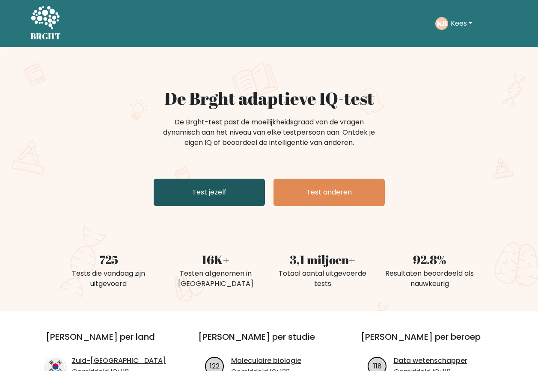
click at [183, 187] on link "Test jezelf" at bounding box center [209, 192] width 111 height 27
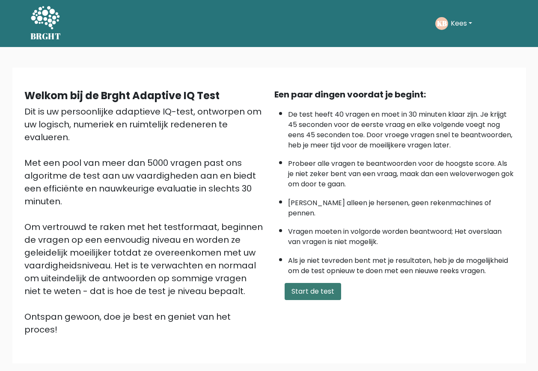
click at [292, 283] on button "Start de test" at bounding box center [312, 291] width 56 height 17
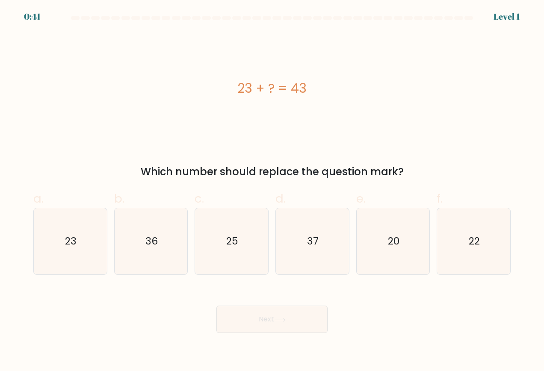
drag, startPoint x: 368, startPoint y: 262, endPoint x: 341, endPoint y: 298, distance: 45.0
click at [368, 262] on icon "20" at bounding box center [393, 241] width 67 height 67
click at [272, 191] on input "e. 20" at bounding box center [272, 189] width 0 height 6
radio input "true"
click at [296, 323] on button "Next" at bounding box center [271, 319] width 111 height 27
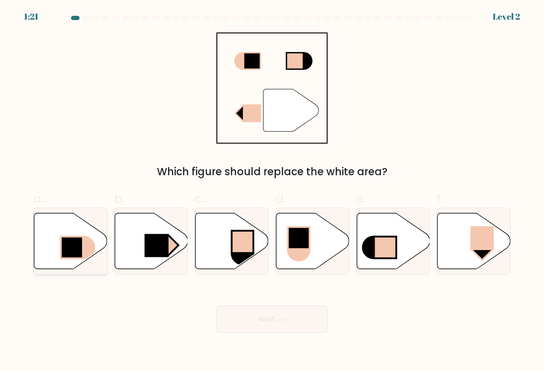
click at [73, 247] on rect at bounding box center [72, 248] width 22 height 22
click at [272, 191] on input "a." at bounding box center [272, 189] width 0 height 6
radio input "true"
drag, startPoint x: 153, startPoint y: 250, endPoint x: 156, endPoint y: 256, distance: 6.7
click at [154, 249] on rect at bounding box center [157, 245] width 24 height 23
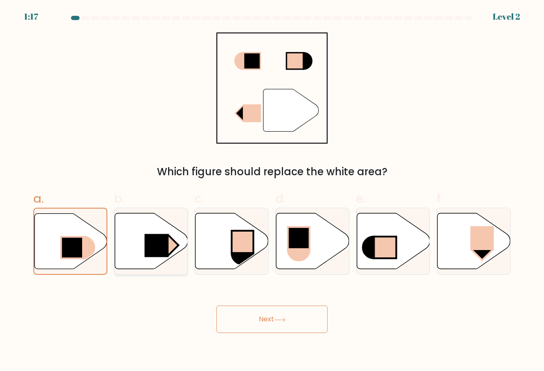
click at [272, 191] on input "b." at bounding box center [272, 189] width 0 height 6
radio input "true"
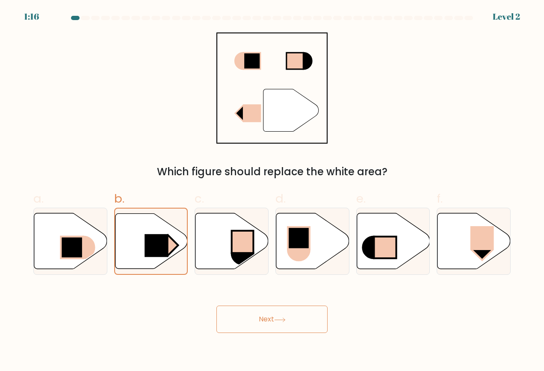
click at [240, 311] on button "Next" at bounding box center [271, 319] width 111 height 27
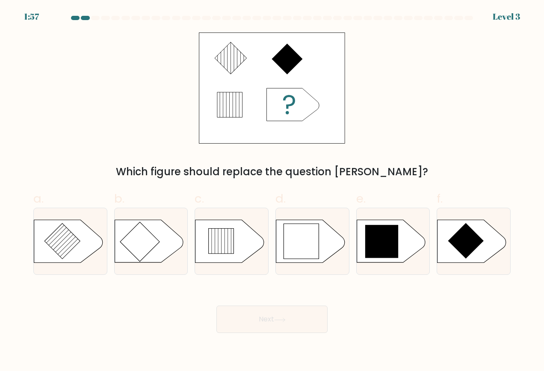
drag, startPoint x: 383, startPoint y: 249, endPoint x: 340, endPoint y: 289, distance: 59.0
click at [383, 250] on icon at bounding box center [381, 241] width 33 height 33
click at [272, 191] on input "e." at bounding box center [272, 189] width 0 height 6
radio input "true"
click at [267, 313] on button "Next" at bounding box center [271, 319] width 111 height 27
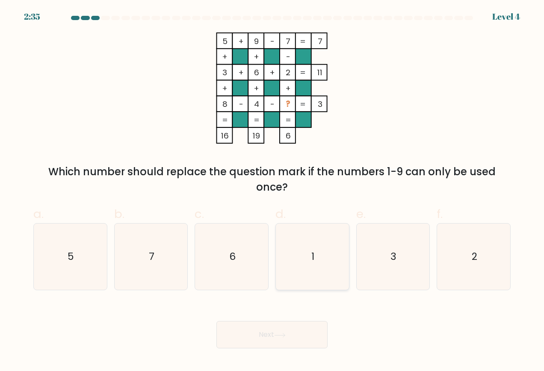
click at [288, 274] on icon "1" at bounding box center [312, 257] width 67 height 67
click at [272, 191] on input "d. 1" at bounding box center [272, 189] width 0 height 6
radio input "true"
click at [261, 325] on button "Next" at bounding box center [271, 334] width 111 height 27
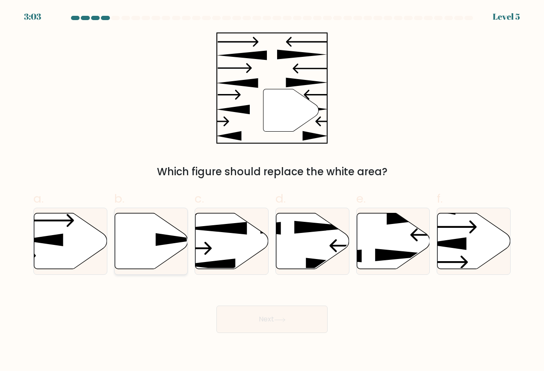
click at [148, 253] on icon at bounding box center [151, 241] width 73 height 56
click at [272, 191] on input "b." at bounding box center [272, 189] width 0 height 6
radio input "true"
click at [255, 315] on button "Next" at bounding box center [271, 319] width 111 height 27
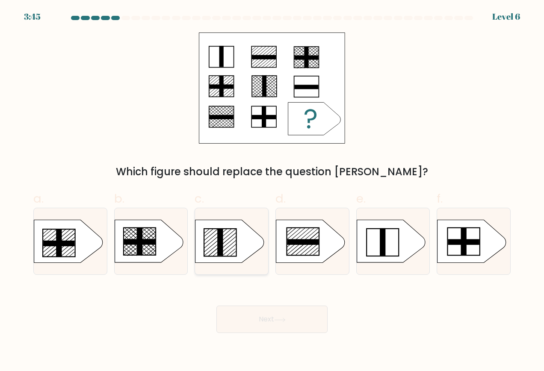
click at [225, 252] on icon at bounding box center [229, 241] width 68 height 43
click at [272, 191] on input "c." at bounding box center [272, 189] width 0 height 6
radio input "true"
click at [238, 314] on button "Next" at bounding box center [271, 319] width 111 height 27
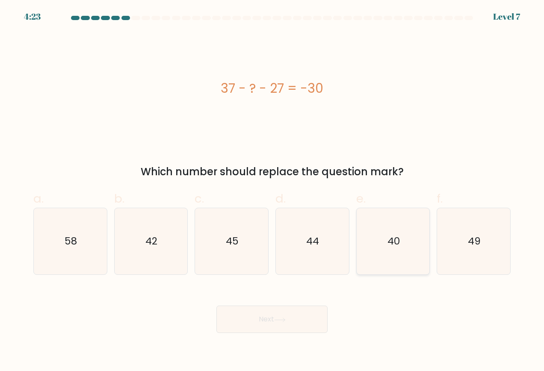
click at [372, 263] on icon "40" at bounding box center [393, 241] width 67 height 67
click at [272, 191] on input "e. 40" at bounding box center [272, 189] width 0 height 6
radio input "true"
click at [288, 317] on button "Next" at bounding box center [271, 319] width 111 height 27
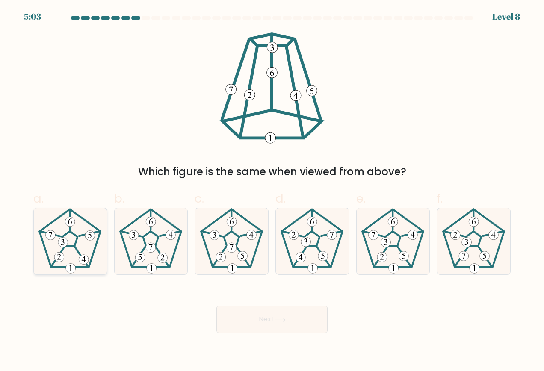
click at [68, 241] on icon at bounding box center [70, 241] width 67 height 67
click at [272, 191] on input "a." at bounding box center [272, 189] width 0 height 6
radio input "true"
click at [257, 319] on button "Next" at bounding box center [271, 319] width 111 height 27
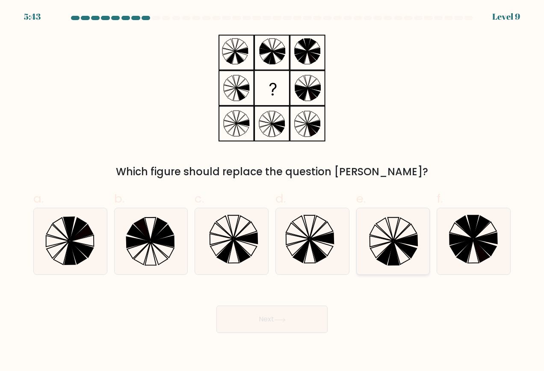
click at [384, 249] on icon at bounding box center [393, 241] width 67 height 67
click at [272, 191] on input "e." at bounding box center [272, 189] width 0 height 6
radio input "true"
click at [286, 318] on icon at bounding box center [280, 320] width 12 height 5
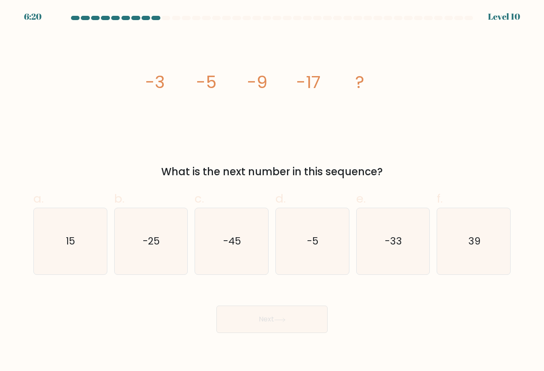
drag, startPoint x: 399, startPoint y: 258, endPoint x: 361, endPoint y: 284, distance: 46.7
click at [397, 261] on icon "-33" at bounding box center [393, 241] width 67 height 67
click at [272, 191] on input "e. -33" at bounding box center [272, 189] width 0 height 6
radio input "true"
click at [266, 319] on button "Next" at bounding box center [271, 319] width 111 height 27
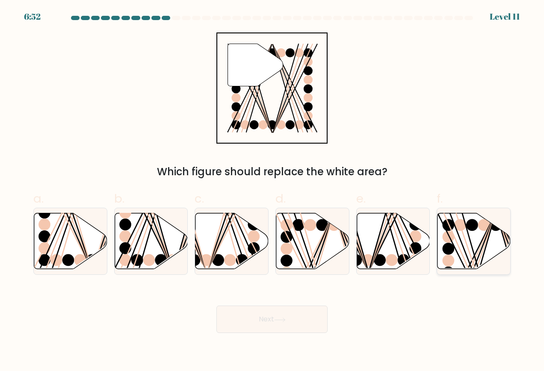
click at [461, 263] on icon at bounding box center [474, 241] width 73 height 56
click at [272, 191] on input "f." at bounding box center [272, 189] width 0 height 6
radio input "true"
click at [309, 320] on button "Next" at bounding box center [271, 319] width 111 height 27
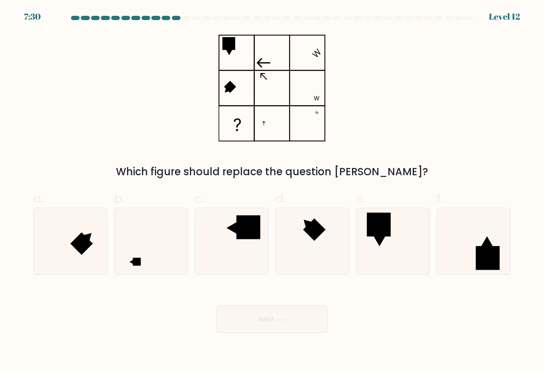
drag, startPoint x: 243, startPoint y: 248, endPoint x: 249, endPoint y: 285, distance: 37.6
click at [243, 248] on icon at bounding box center [231, 241] width 67 height 67
click at [272, 191] on input "c." at bounding box center [272, 189] width 0 height 6
radio input "true"
click at [269, 321] on button "Next" at bounding box center [271, 319] width 111 height 27
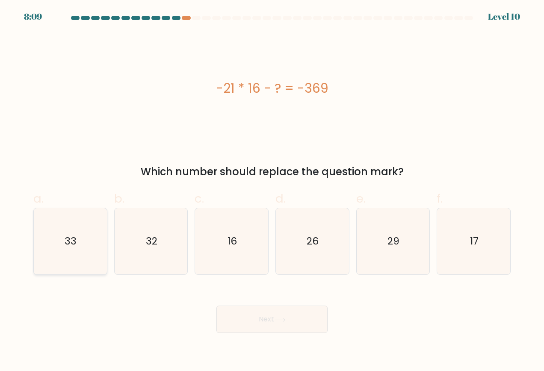
click at [102, 258] on icon "33" at bounding box center [70, 241] width 67 height 67
click at [272, 191] on input "a. 33" at bounding box center [272, 189] width 0 height 6
radio input "true"
click at [227, 313] on button "Next" at bounding box center [271, 319] width 111 height 27
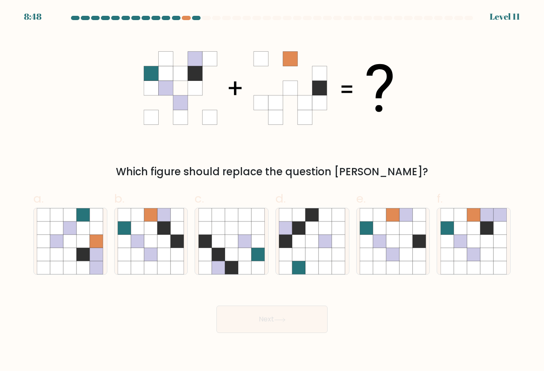
drag, startPoint x: 167, startPoint y: 267, endPoint x: 189, endPoint y: 288, distance: 30.6
click at [167, 266] on icon at bounding box center [163, 267] width 13 height 13
click at [272, 191] on input "b." at bounding box center [272, 189] width 0 height 6
radio input "true"
click at [247, 317] on button "Next" at bounding box center [271, 319] width 111 height 27
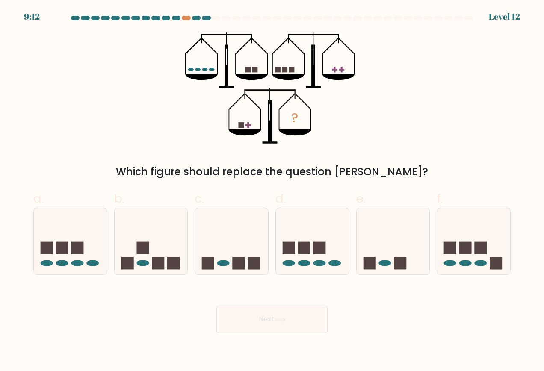
drag, startPoint x: 379, startPoint y: 250, endPoint x: 361, endPoint y: 278, distance: 33.6
click at [379, 250] on icon at bounding box center [393, 241] width 73 height 60
click at [272, 191] on input "e." at bounding box center [272, 189] width 0 height 6
radio input "true"
click at [288, 326] on button "Next" at bounding box center [271, 319] width 111 height 27
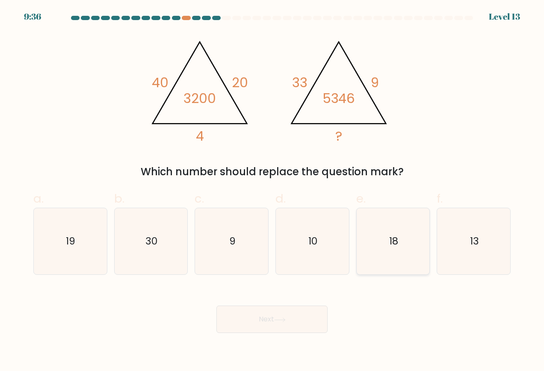
drag, startPoint x: 390, startPoint y: 263, endPoint x: 387, endPoint y: 270, distance: 7.7
click at [390, 264] on icon "18" at bounding box center [393, 241] width 67 height 67
click at [272, 191] on input "e. 18" at bounding box center [272, 189] width 0 height 6
radio input "true"
click at [295, 323] on button "Next" at bounding box center [271, 319] width 111 height 27
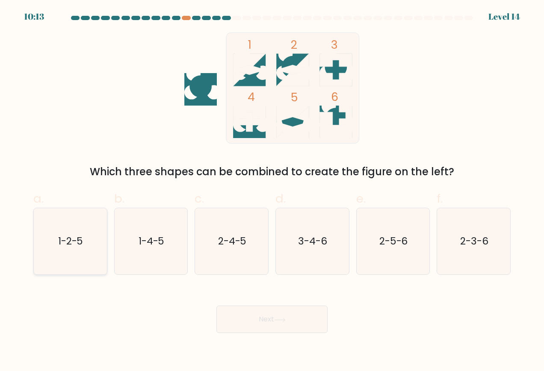
drag, startPoint x: 78, startPoint y: 255, endPoint x: 133, endPoint y: 277, distance: 58.9
click at [78, 256] on icon "1-2-5" at bounding box center [70, 241] width 67 height 67
click at [272, 191] on input "a. 1-2-5" at bounding box center [272, 189] width 0 height 6
radio input "true"
click at [252, 319] on button "Next" at bounding box center [271, 319] width 111 height 27
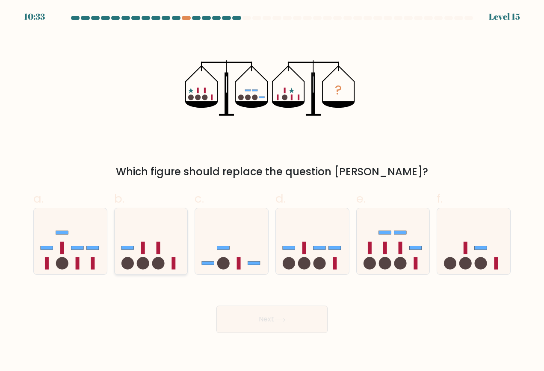
drag, startPoint x: 159, startPoint y: 265, endPoint x: 194, endPoint y: 313, distance: 59.7
click at [159, 265] on circle at bounding box center [158, 263] width 12 height 12
click at [272, 191] on input "b." at bounding box center [272, 189] width 0 height 6
radio input "true"
click at [264, 323] on button "Next" at bounding box center [271, 319] width 111 height 27
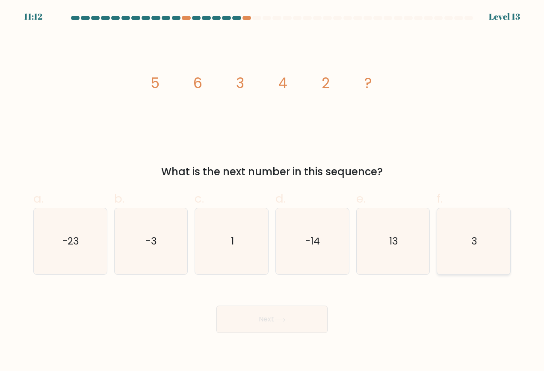
click at [449, 273] on icon "3" at bounding box center [474, 241] width 67 height 67
click at [272, 191] on input "f. 3" at bounding box center [272, 189] width 0 height 6
radio input "true"
click at [301, 325] on button "Next" at bounding box center [271, 319] width 111 height 27
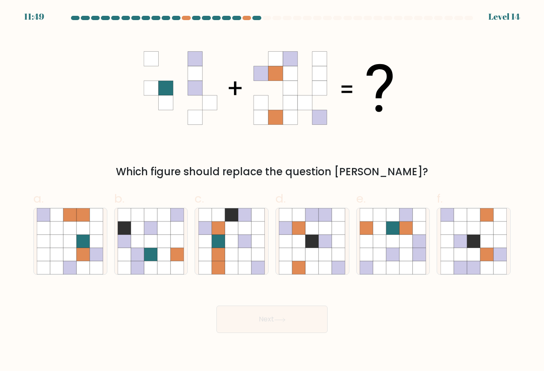
drag, startPoint x: 381, startPoint y: 266, endPoint x: 350, endPoint y: 293, distance: 41.6
click at [381, 268] on icon at bounding box center [379, 267] width 13 height 13
click at [272, 191] on input "e." at bounding box center [272, 189] width 0 height 6
radio input "true"
click at [297, 312] on button "Next" at bounding box center [271, 319] width 111 height 27
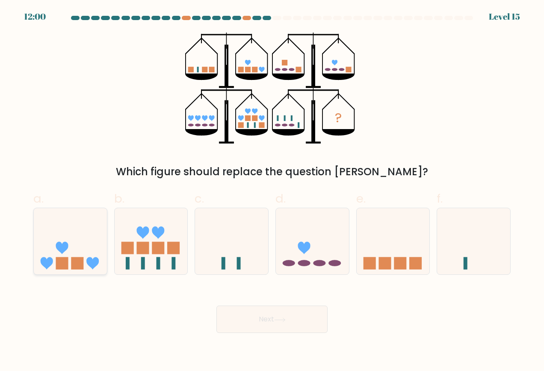
drag, startPoint x: 87, startPoint y: 263, endPoint x: 116, endPoint y: 279, distance: 32.9
click at [87, 263] on icon at bounding box center [70, 241] width 73 height 60
click at [272, 191] on input "a." at bounding box center [272, 189] width 0 height 6
radio input "true"
click at [245, 320] on button "Next" at bounding box center [271, 319] width 111 height 27
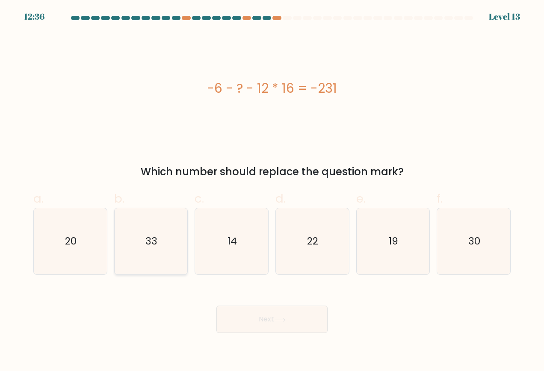
click at [171, 257] on icon "33" at bounding box center [151, 241] width 67 height 67
click at [272, 191] on input "b. 33" at bounding box center [272, 189] width 0 height 6
radio input "true"
click at [266, 314] on button "Next" at bounding box center [271, 319] width 111 height 27
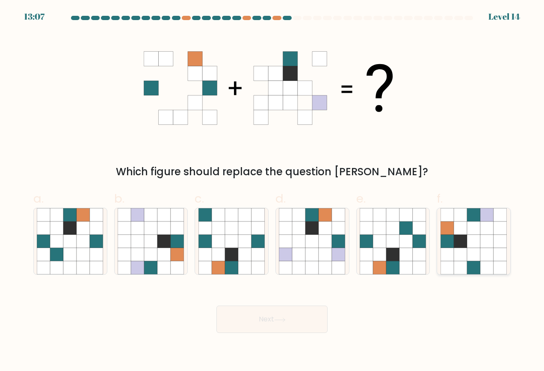
click at [466, 269] on icon at bounding box center [460, 267] width 13 height 13
click at [272, 191] on input "f." at bounding box center [272, 189] width 0 height 6
radio input "true"
click at [304, 319] on button "Next" at bounding box center [271, 319] width 111 height 27
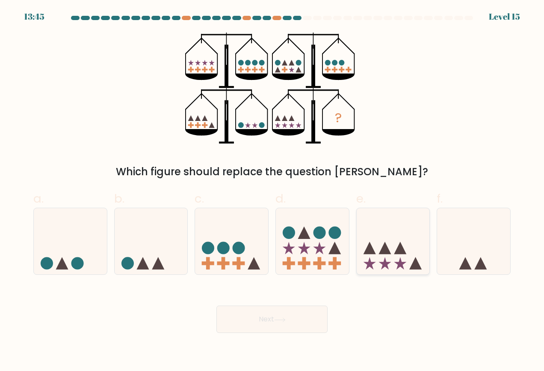
click at [393, 260] on icon at bounding box center [393, 241] width 73 height 60
click at [272, 191] on input "e." at bounding box center [272, 189] width 0 height 6
radio input "true"
click at [286, 319] on icon at bounding box center [280, 320] width 12 height 5
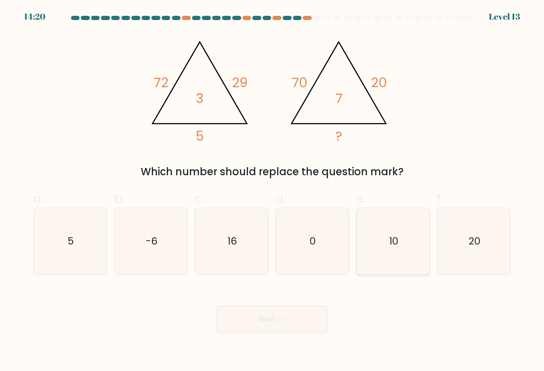
click at [400, 266] on icon "10" at bounding box center [393, 241] width 67 height 67
click at [272, 191] on input "e. 10" at bounding box center [272, 189] width 0 height 6
radio input "true"
click at [284, 320] on icon at bounding box center [280, 320] width 12 height 5
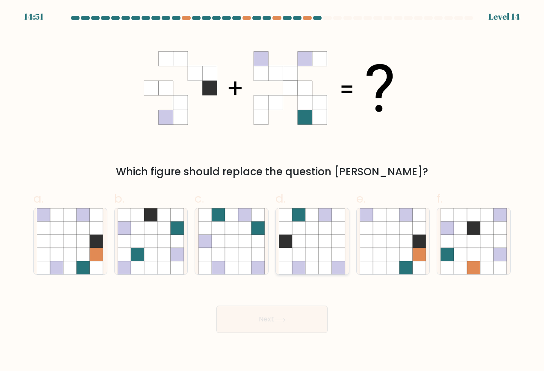
click at [320, 249] on icon at bounding box center [325, 254] width 13 height 13
click at [272, 191] on input "d." at bounding box center [272, 189] width 0 height 6
radio input "true"
click at [254, 316] on button "Next" at bounding box center [271, 319] width 111 height 27
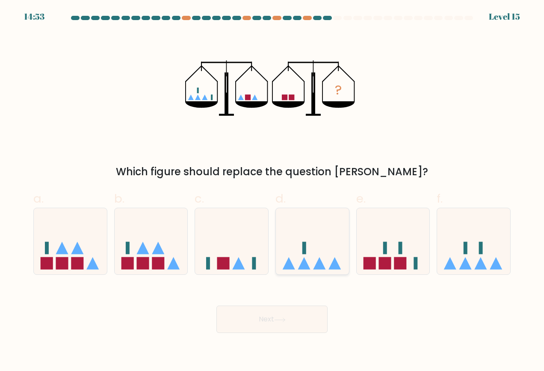
click at [327, 254] on icon at bounding box center [312, 241] width 73 height 60
click at [272, 191] on input "d." at bounding box center [272, 189] width 0 height 6
radio input "true"
click at [285, 322] on button "Next" at bounding box center [271, 319] width 111 height 27
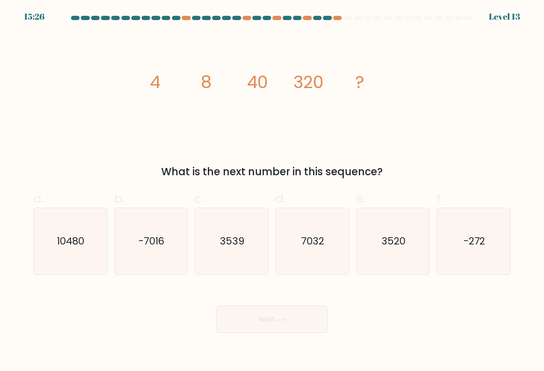
drag, startPoint x: 387, startPoint y: 258, endPoint x: 299, endPoint y: 312, distance: 103.6
click at [387, 259] on icon "3520" at bounding box center [393, 241] width 67 height 67
click at [272, 191] on input "e. 3520" at bounding box center [272, 189] width 0 height 6
radio input "true"
click at [275, 325] on button "Next" at bounding box center [271, 319] width 111 height 27
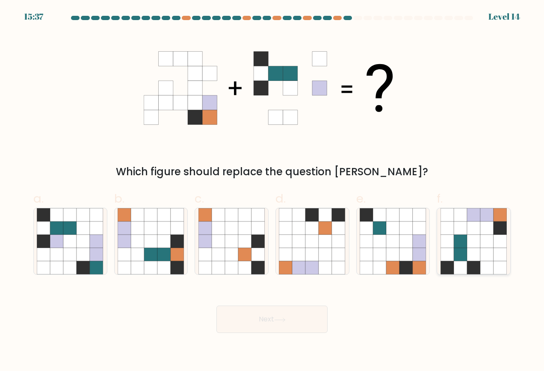
drag, startPoint x: 473, startPoint y: 260, endPoint x: 471, endPoint y: 266, distance: 6.2
click at [473, 260] on icon at bounding box center [473, 254] width 13 height 13
click at [272, 191] on input "f." at bounding box center [272, 189] width 0 height 6
radio input "true"
click at [301, 324] on button "Next" at bounding box center [271, 319] width 111 height 27
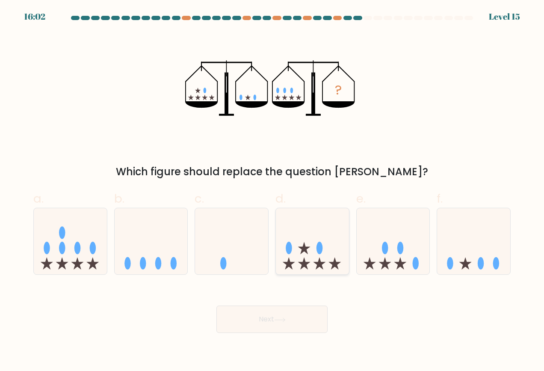
click at [317, 265] on icon at bounding box center [319, 263] width 12 height 12
click at [272, 191] on input "d." at bounding box center [272, 189] width 0 height 6
radio input "true"
click at [282, 323] on button "Next" at bounding box center [271, 319] width 111 height 27
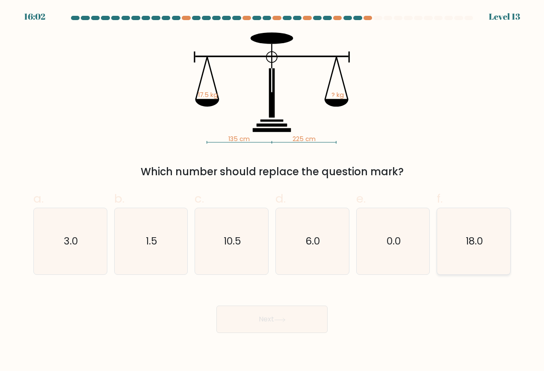
click at [474, 263] on icon "18.0" at bounding box center [474, 241] width 67 height 67
click at [272, 191] on input "f. 18.0" at bounding box center [272, 189] width 0 height 6
radio input "true"
click at [311, 315] on button "Next" at bounding box center [271, 319] width 111 height 27
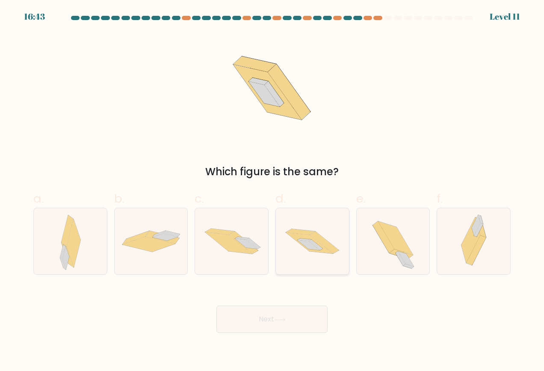
click at [304, 254] on icon at bounding box center [312, 241] width 73 height 48
click at [272, 191] on input "d." at bounding box center [272, 189] width 0 height 6
radio input "true"
click at [272, 314] on button "Next" at bounding box center [271, 319] width 111 height 27
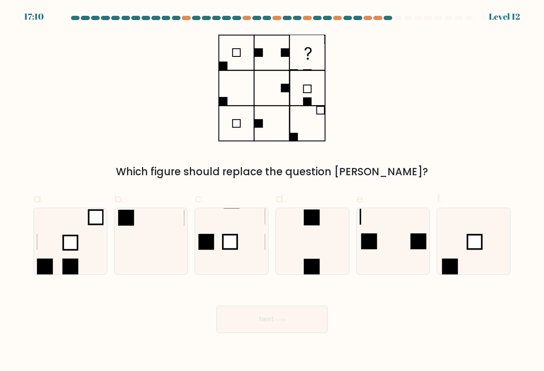
drag, startPoint x: 77, startPoint y: 263, endPoint x: 176, endPoint y: 313, distance: 110.2
click at [77, 263] on rect at bounding box center [71, 267] width 16 height 16
click at [272, 191] on input "a." at bounding box center [272, 189] width 0 height 6
radio input "true"
click at [266, 324] on button "Next" at bounding box center [271, 319] width 111 height 27
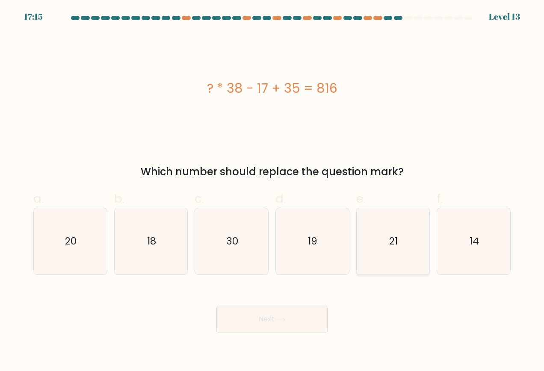
click at [411, 269] on icon "21" at bounding box center [393, 241] width 67 height 67
click at [272, 191] on input "e. 21" at bounding box center [272, 189] width 0 height 6
radio input "true"
click at [304, 317] on button "Next" at bounding box center [271, 319] width 111 height 27
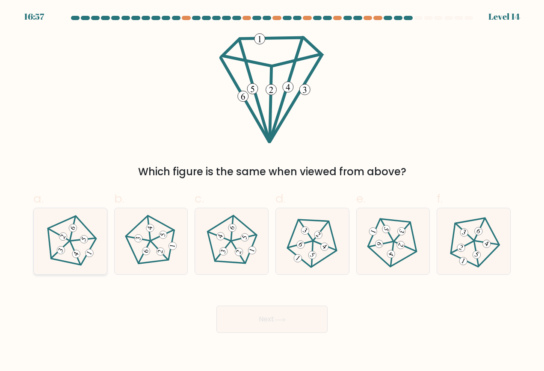
click at [86, 253] on icon at bounding box center [70, 241] width 53 height 53
click at [272, 191] on input "a." at bounding box center [272, 189] width 0 height 6
radio input "true"
click at [252, 316] on button "Next" at bounding box center [271, 319] width 111 height 27
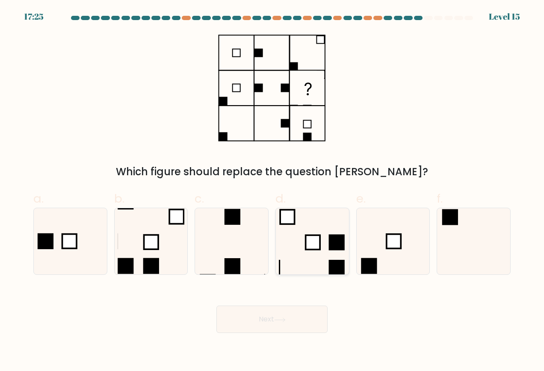
click at [313, 268] on icon at bounding box center [312, 241] width 67 height 67
click at [272, 191] on input "d." at bounding box center [272, 189] width 0 height 6
radio input "true"
click at [288, 324] on button "Next" at bounding box center [271, 319] width 111 height 27
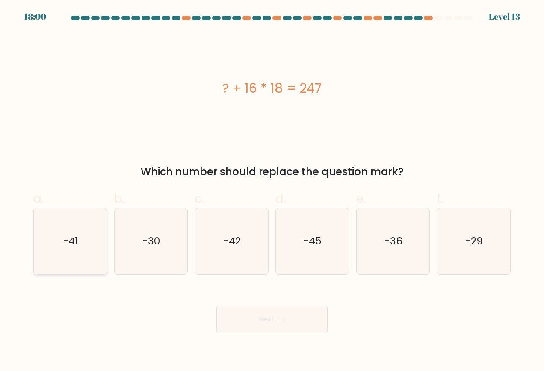
click at [93, 260] on icon "-41" at bounding box center [70, 241] width 67 height 67
click at [272, 191] on input "a. -41" at bounding box center [272, 189] width 0 height 6
radio input "true"
click at [245, 317] on button "Next" at bounding box center [271, 319] width 111 height 27
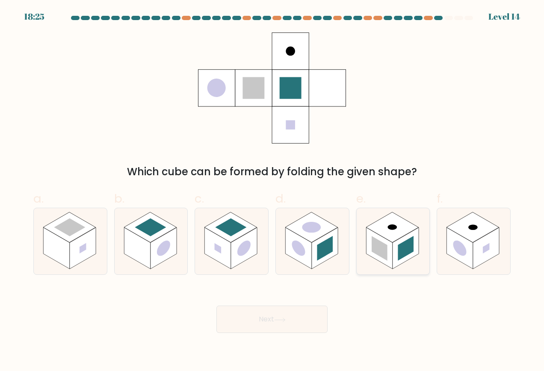
click at [392, 259] on rect at bounding box center [379, 248] width 27 height 41
click at [272, 191] on input "e." at bounding box center [272, 189] width 0 height 6
radio input "true"
click at [301, 314] on button "Next" at bounding box center [271, 319] width 111 height 27
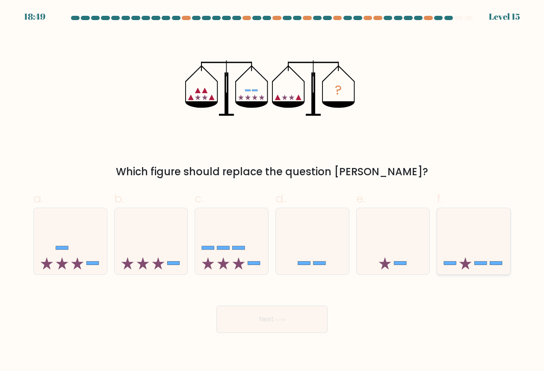
click at [475, 259] on icon at bounding box center [473, 241] width 73 height 60
click at [272, 191] on input "f." at bounding box center [272, 189] width 0 height 6
radio input "true"
click at [291, 316] on button "Next" at bounding box center [271, 319] width 111 height 27
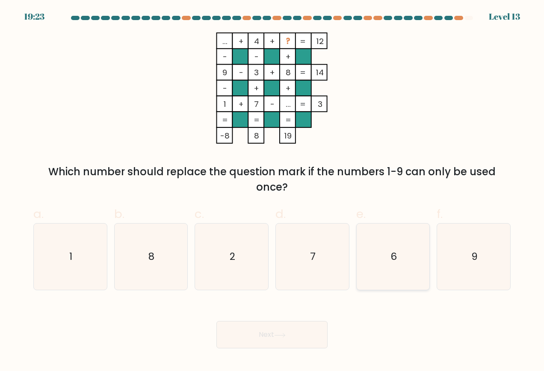
click at [394, 284] on icon "6" at bounding box center [393, 257] width 67 height 67
click at [272, 191] on input "e. 6" at bounding box center [272, 189] width 0 height 6
radio input "true"
click at [305, 326] on button "Next" at bounding box center [271, 334] width 111 height 27
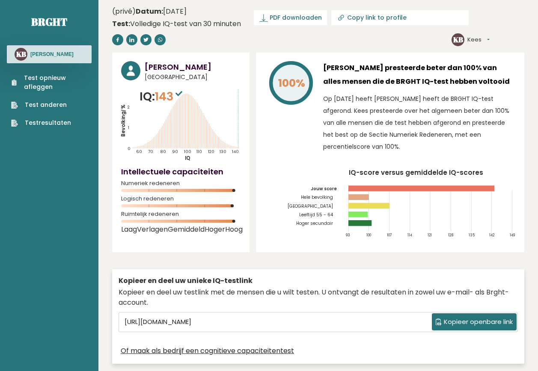
click at [54, 122] on font "Testresultaten" at bounding box center [48, 122] width 46 height 9
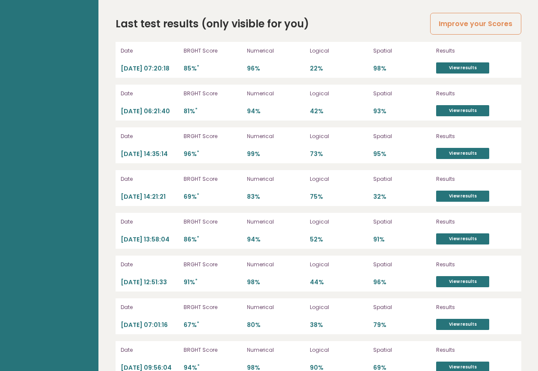
scroll to position [2456, 0]
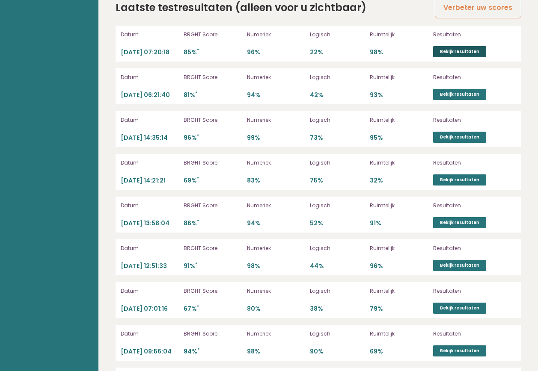
click at [469, 56] on link "Bekijk resultaten" at bounding box center [459, 51] width 53 height 11
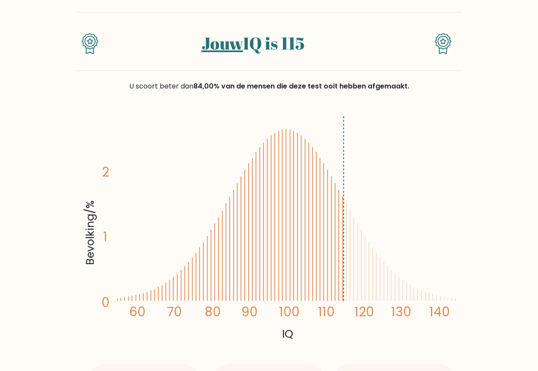
scroll to position [56, 0]
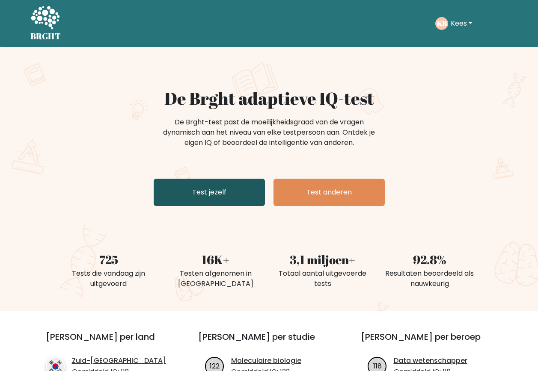
click at [218, 200] on link "Test jezelf" at bounding box center [209, 192] width 111 height 27
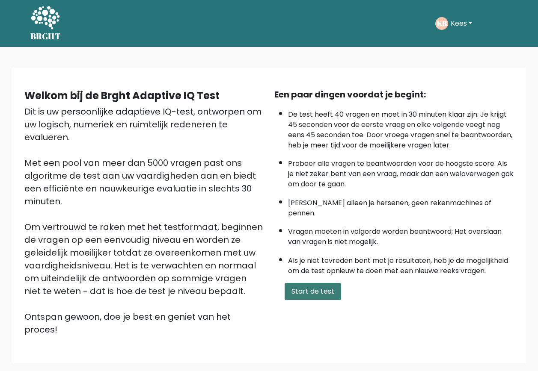
click at [299, 283] on button "Start de test" at bounding box center [312, 291] width 56 height 17
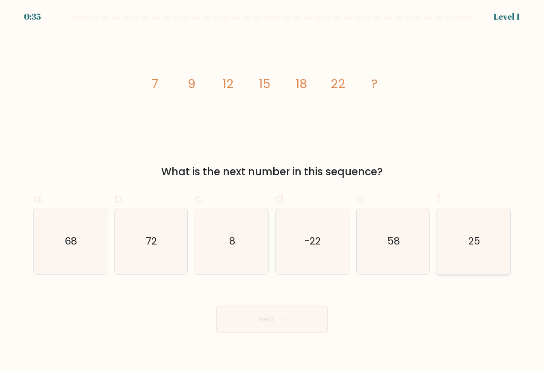
drag, startPoint x: 473, startPoint y: 253, endPoint x: 390, endPoint y: 304, distance: 97.3
click at [473, 253] on icon "25" at bounding box center [474, 241] width 67 height 67
click at [272, 191] on input "f. 25" at bounding box center [272, 189] width 0 height 6
radio input "true"
click at [298, 313] on button "Next" at bounding box center [271, 319] width 111 height 27
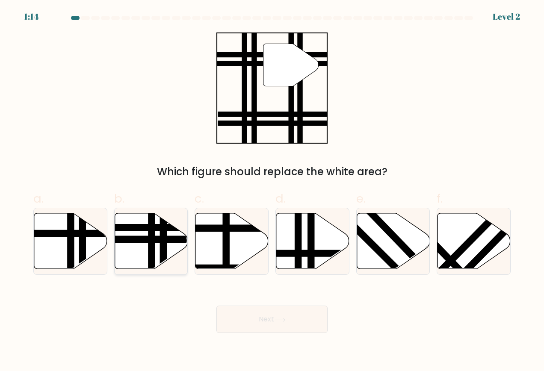
click at [168, 266] on icon at bounding box center [151, 241] width 73 height 57
click at [272, 191] on input "b." at bounding box center [272, 189] width 0 height 6
radio input "true"
click at [245, 315] on button "Next" at bounding box center [271, 319] width 111 height 27
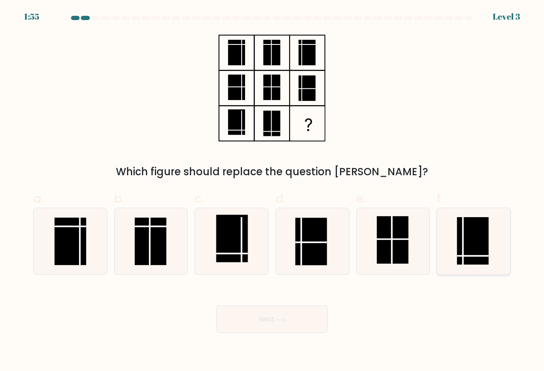
click at [476, 263] on rect at bounding box center [473, 240] width 32 height 47
click at [272, 191] on input "f." at bounding box center [272, 189] width 0 height 6
radio input "true"
click at [286, 319] on icon at bounding box center [280, 320] width 12 height 5
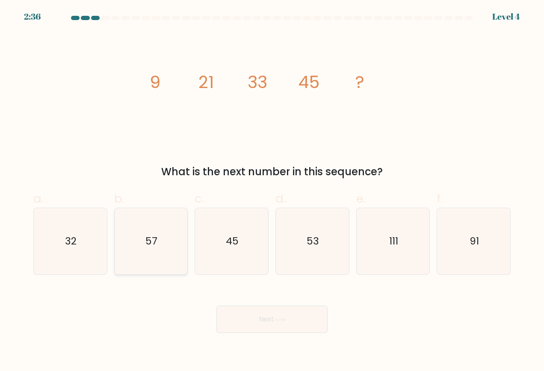
drag, startPoint x: 120, startPoint y: 248, endPoint x: 150, endPoint y: 264, distance: 33.9
click at [124, 248] on icon "57" at bounding box center [151, 241] width 67 height 67
click at [272, 191] on input "b. 57" at bounding box center [272, 189] width 0 height 6
radio input "true"
click at [151, 264] on icon "57" at bounding box center [151, 242] width 66 height 66
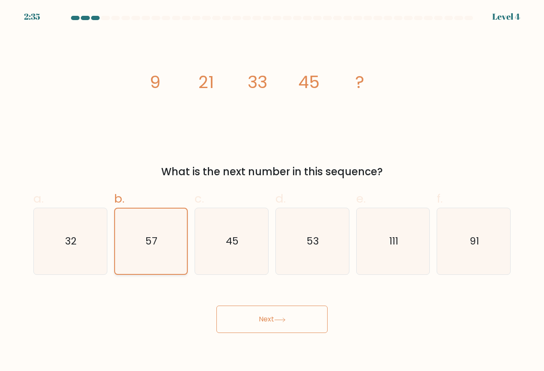
click at [272, 191] on input "b. 57" at bounding box center [272, 189] width 0 height 6
click at [252, 321] on button "Next" at bounding box center [271, 319] width 111 height 27
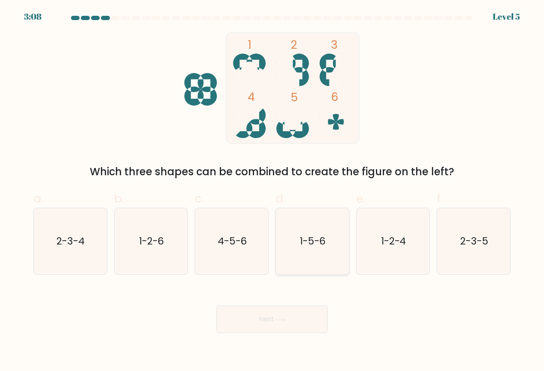
click at [311, 268] on icon "1-5-6" at bounding box center [312, 241] width 67 height 67
click at [272, 191] on input "d. 1-5-6" at bounding box center [272, 189] width 0 height 6
radio input "true"
click at [269, 321] on button "Next" at bounding box center [271, 319] width 111 height 27
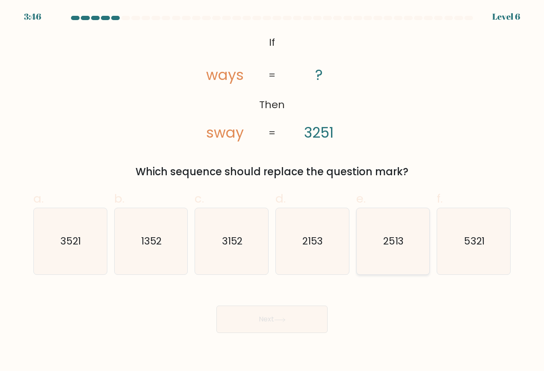
click at [392, 263] on icon "2513" at bounding box center [393, 241] width 67 height 67
drag, startPoint x: 365, startPoint y: 264, endPoint x: 362, endPoint y: 269, distance: 5.7
click at [364, 266] on icon "2513" at bounding box center [393, 241] width 67 height 67
click at [272, 191] on input "e. 2513" at bounding box center [272, 189] width 0 height 6
radio input "true"
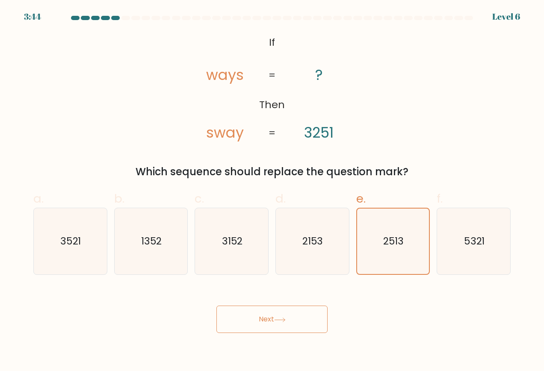
click at [272, 318] on button "Next" at bounding box center [271, 319] width 111 height 27
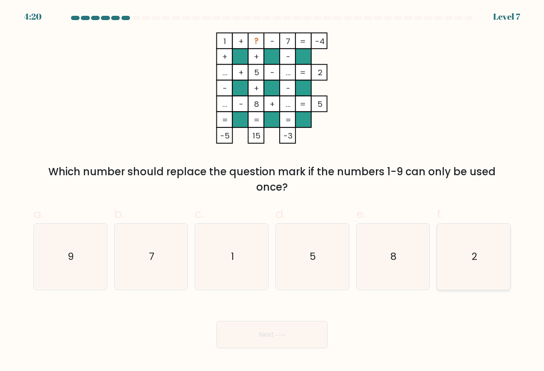
click at [457, 269] on icon "2" at bounding box center [474, 257] width 67 height 67
click at [272, 191] on input "f. 2" at bounding box center [272, 189] width 0 height 6
radio input "true"
click at [307, 329] on button "Next" at bounding box center [271, 334] width 111 height 27
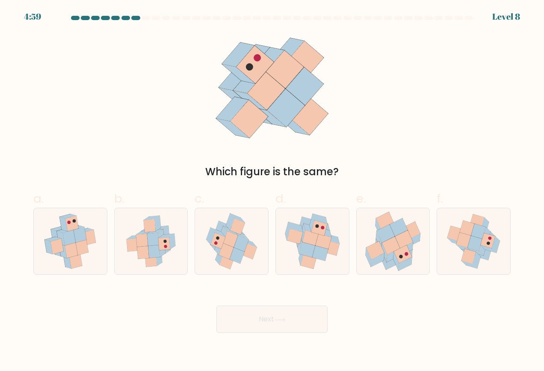
drag, startPoint x: 313, startPoint y: 251, endPoint x: 312, endPoint y: 281, distance: 29.1
click at [313, 255] on icon at bounding box center [313, 241] width 70 height 67
click at [272, 191] on input "d." at bounding box center [272, 189] width 0 height 6
radio input "true"
click at [291, 316] on button "Next" at bounding box center [271, 319] width 111 height 27
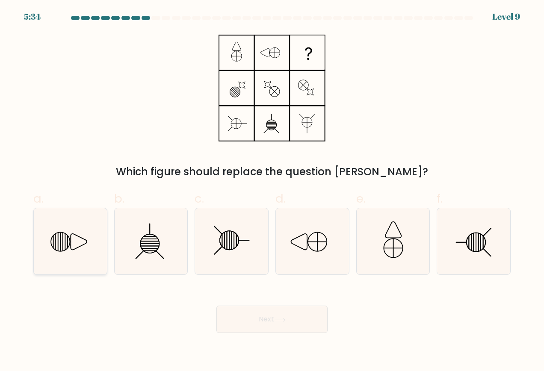
click at [80, 256] on icon at bounding box center [70, 241] width 67 height 67
click at [272, 191] on input "a." at bounding box center [272, 189] width 0 height 6
radio input "true"
click at [244, 313] on button "Next" at bounding box center [271, 319] width 111 height 27
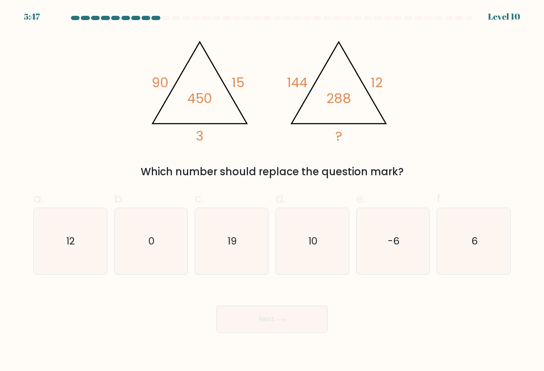
drag, startPoint x: 84, startPoint y: 252, endPoint x: 145, endPoint y: 288, distance: 70.0
click at [85, 252] on icon "12" at bounding box center [70, 241] width 67 height 67
click at [272, 191] on input "a. 12" at bounding box center [272, 189] width 0 height 6
radio input "true"
click at [257, 324] on button "Next" at bounding box center [271, 319] width 111 height 27
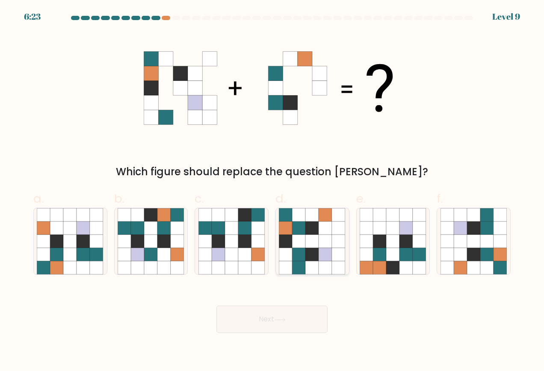
click at [313, 265] on icon at bounding box center [312, 267] width 13 height 13
click at [272, 191] on input "d." at bounding box center [272, 189] width 0 height 6
radio input "true"
click at [305, 314] on button "Next" at bounding box center [271, 319] width 111 height 27
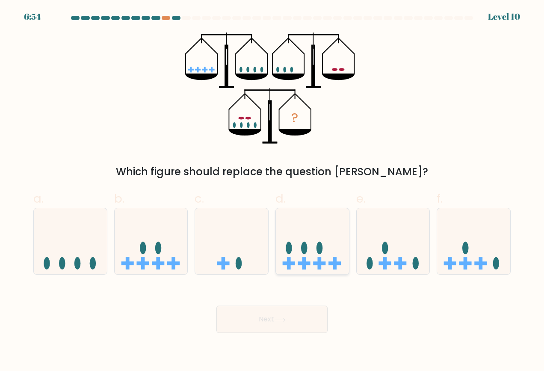
drag, startPoint x: 310, startPoint y: 266, endPoint x: 310, endPoint y: 270, distance: 4.7
click at [310, 267] on icon at bounding box center [312, 241] width 73 height 60
click at [272, 191] on input "d." at bounding box center [272, 189] width 0 height 6
radio input "true"
click at [270, 313] on button "Next" at bounding box center [271, 319] width 111 height 27
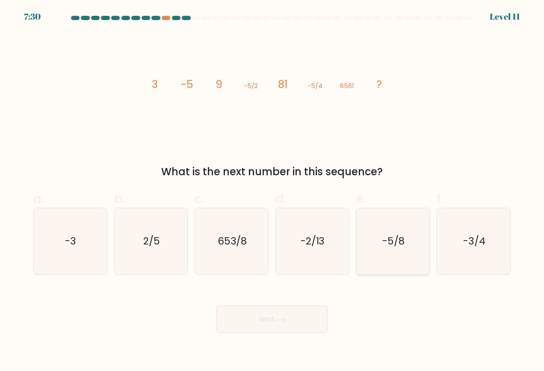
click at [403, 257] on icon "-5/8" at bounding box center [393, 241] width 67 height 67
click at [272, 191] on input "e. -5/8" at bounding box center [272, 189] width 0 height 6
radio input "true"
click at [302, 313] on button "Next" at bounding box center [271, 319] width 111 height 27
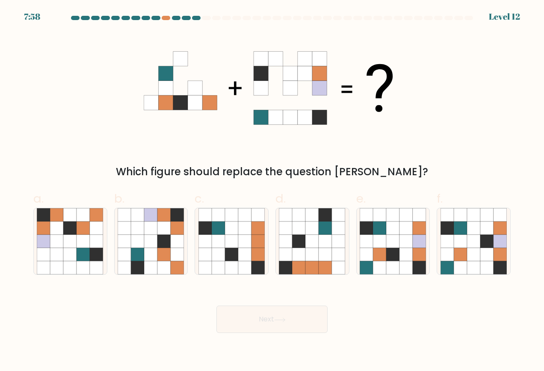
drag, startPoint x: 389, startPoint y: 268, endPoint x: 389, endPoint y: 277, distance: 9.0
click at [389, 269] on icon at bounding box center [392, 267] width 13 height 13
click at [272, 191] on input "e." at bounding box center [272, 189] width 0 height 6
radio input "true"
click at [289, 325] on button "Next" at bounding box center [271, 319] width 111 height 27
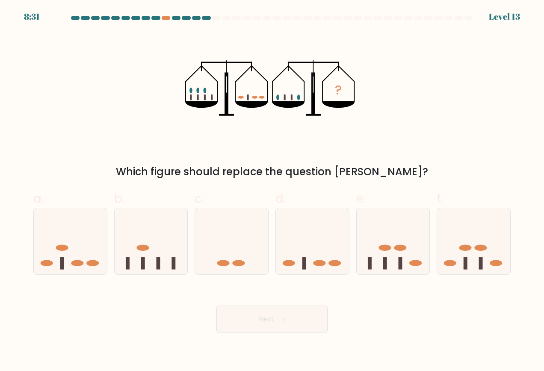
drag, startPoint x: 325, startPoint y: 262, endPoint x: 291, endPoint y: 301, distance: 51.5
click at [324, 262] on ellipse at bounding box center [319, 263] width 12 height 6
click at [272, 191] on input "d." at bounding box center [272, 189] width 0 height 6
radio input "true"
click at [275, 320] on button "Next" at bounding box center [271, 319] width 111 height 27
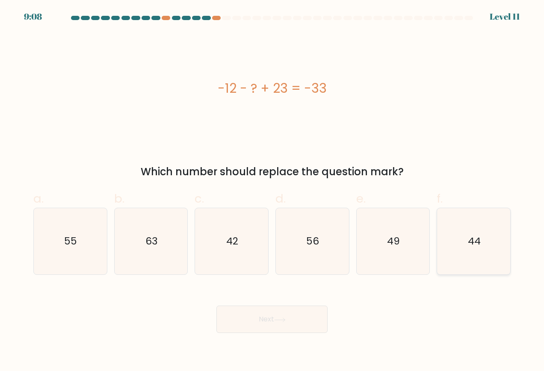
click at [485, 256] on icon "44" at bounding box center [474, 241] width 67 height 67
click at [272, 191] on input "f. 44" at bounding box center [272, 189] width 0 height 6
radio input "true"
click at [267, 322] on button "Next" at bounding box center [271, 319] width 111 height 27
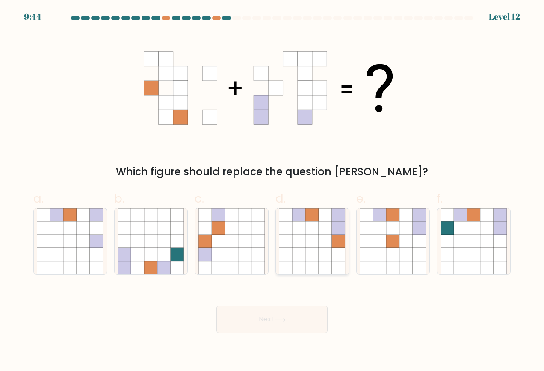
click at [301, 256] on icon at bounding box center [299, 254] width 13 height 13
click at [272, 191] on input "d." at bounding box center [272, 189] width 0 height 6
radio input "true"
click at [241, 319] on button "Next" at bounding box center [271, 319] width 111 height 27
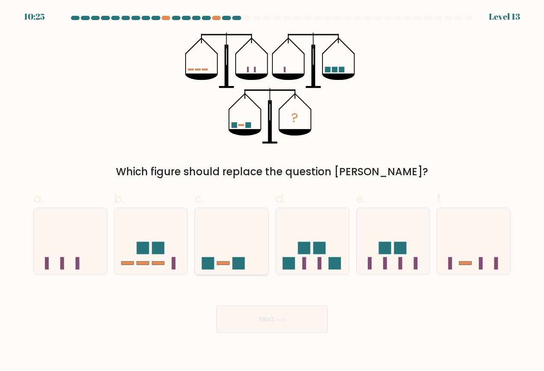
click at [238, 266] on rect at bounding box center [239, 263] width 12 height 12
click at [272, 191] on input "c." at bounding box center [272, 189] width 0 height 6
radio input "true"
click at [249, 316] on button "Next" at bounding box center [271, 319] width 111 height 27
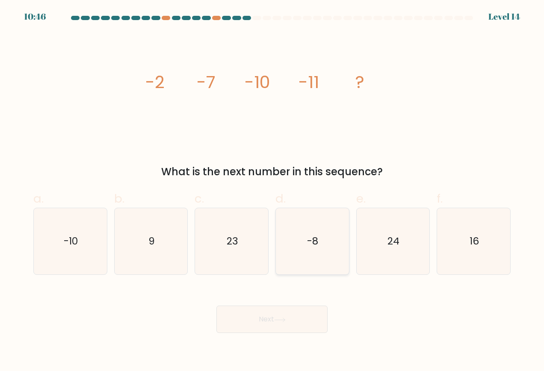
drag, startPoint x: 326, startPoint y: 260, endPoint x: 323, endPoint y: 269, distance: 9.3
click at [326, 262] on icon "-8" at bounding box center [312, 241] width 67 height 67
click at [272, 191] on input "d. -8" at bounding box center [272, 189] width 0 height 6
radio input "true"
click at [296, 317] on button "Next" at bounding box center [271, 319] width 111 height 27
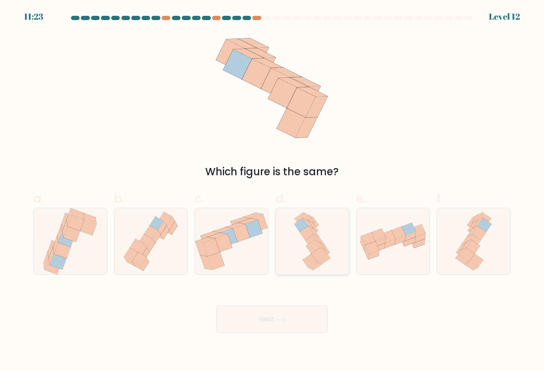
click at [315, 261] on icon at bounding box center [310, 261] width 14 height 14
click at [272, 191] on input "d." at bounding box center [272, 189] width 0 height 6
radio input "true"
click at [284, 314] on button "Next" at bounding box center [271, 319] width 111 height 27
click at [283, 317] on button "Next" at bounding box center [271, 319] width 111 height 27
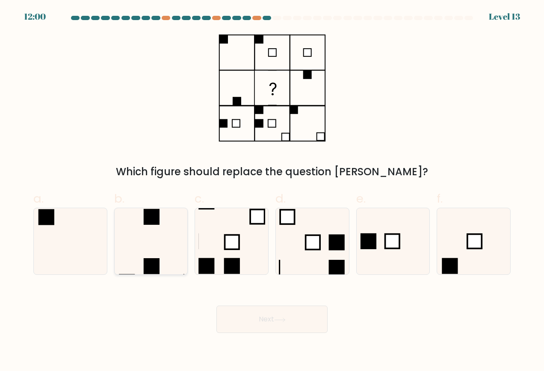
click at [167, 266] on icon at bounding box center [151, 241] width 67 height 67
click at [272, 191] on input "b." at bounding box center [272, 189] width 0 height 6
radio input "true"
click at [245, 317] on button "Next" at bounding box center [271, 319] width 111 height 27
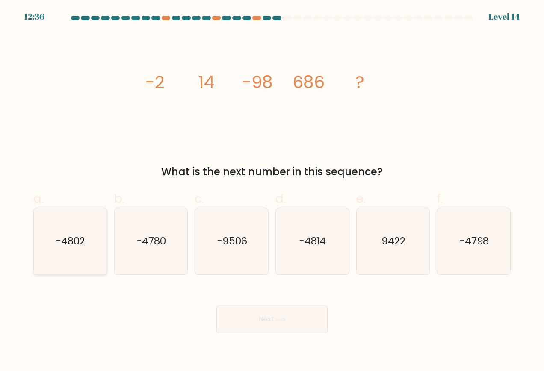
click at [86, 260] on icon "-4802" at bounding box center [70, 241] width 67 height 67
click at [272, 191] on input "a. -4802" at bounding box center [272, 189] width 0 height 6
radio input "true"
click at [266, 319] on button "Next" at bounding box center [271, 319] width 111 height 27
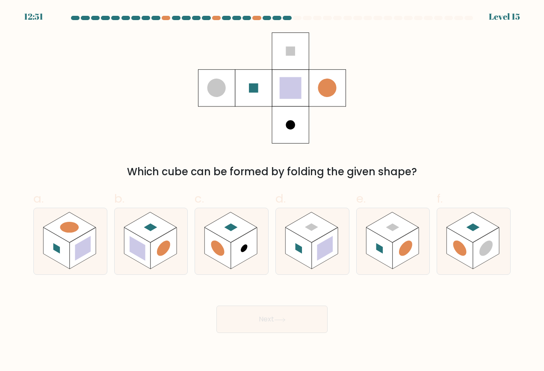
drag, startPoint x: 315, startPoint y: 258, endPoint x: 309, endPoint y: 287, distance: 30.2
click at [315, 258] on rect at bounding box center [325, 248] width 27 height 41
click at [272, 191] on input "d." at bounding box center [272, 189] width 0 height 6
radio input "true"
click at [285, 311] on button "Next" at bounding box center [271, 319] width 111 height 27
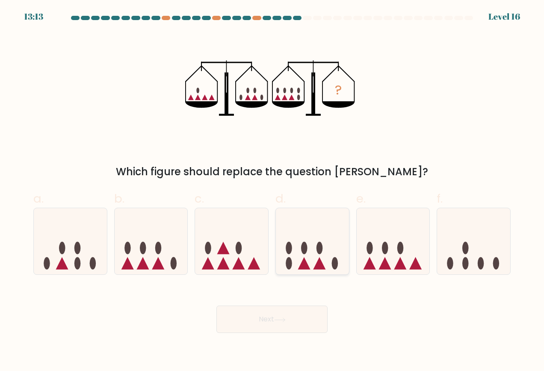
click at [321, 260] on icon at bounding box center [319, 263] width 12 height 12
click at [272, 191] on input "d." at bounding box center [272, 189] width 0 height 6
radio input "true"
click at [285, 324] on button "Next" at bounding box center [271, 319] width 111 height 27
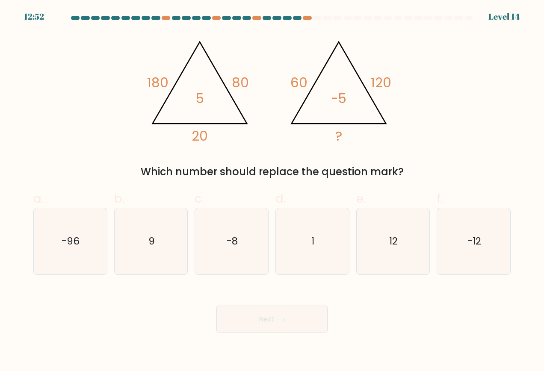
drag, startPoint x: 402, startPoint y: 261, endPoint x: 380, endPoint y: 277, distance: 27.5
click at [402, 260] on icon "12" at bounding box center [393, 241] width 67 height 67
click at [272, 191] on input "e. 12" at bounding box center [272, 189] width 0 height 6
radio input "true"
click at [293, 316] on button "Next" at bounding box center [271, 319] width 111 height 27
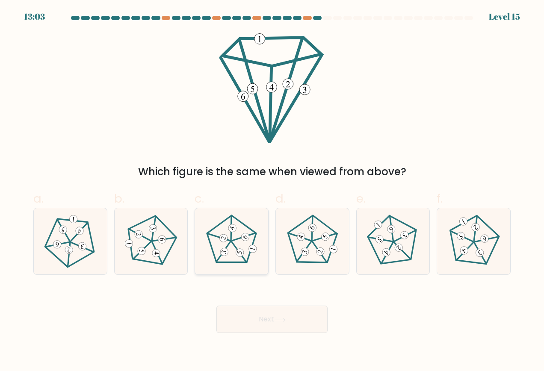
click at [223, 246] on icon at bounding box center [231, 241] width 53 height 53
click at [272, 191] on input "c." at bounding box center [272, 189] width 0 height 6
radio input "true"
click at [222, 316] on button "Next" at bounding box center [271, 319] width 111 height 27
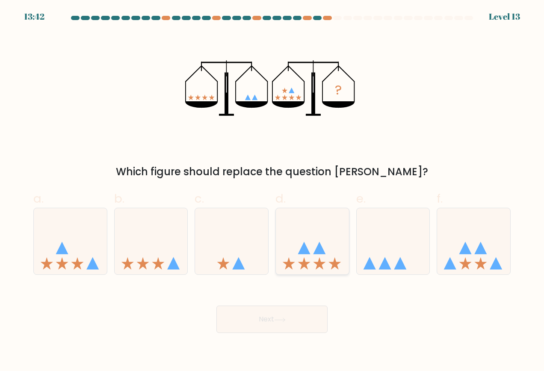
click at [317, 264] on icon at bounding box center [319, 263] width 12 height 12
click at [272, 191] on input "d." at bounding box center [272, 189] width 0 height 6
radio input "true"
click at [294, 321] on button "Next" at bounding box center [271, 319] width 111 height 27
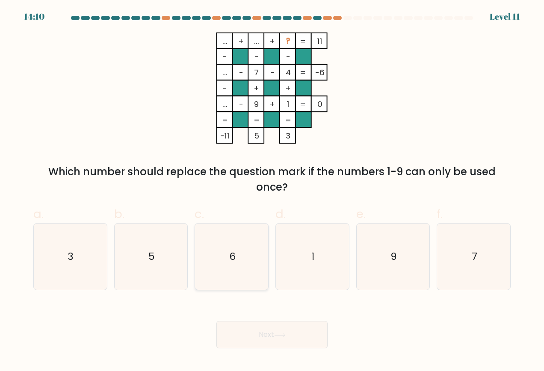
click at [233, 284] on icon "6" at bounding box center [231, 257] width 67 height 67
click at [272, 191] on input "c. 6" at bounding box center [272, 189] width 0 height 6
radio input "true"
click at [262, 334] on button "Next" at bounding box center [271, 334] width 111 height 27
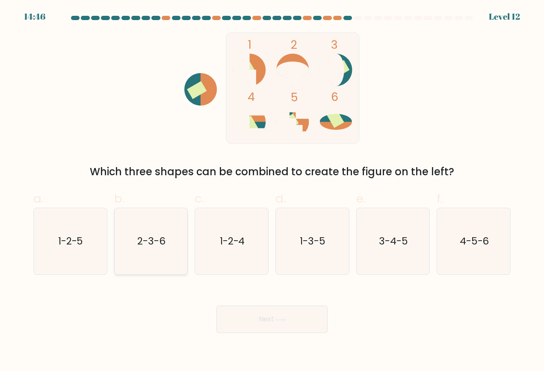
click at [149, 267] on icon "2-3-6" at bounding box center [151, 241] width 67 height 67
click at [272, 191] on input "b. 2-3-6" at bounding box center [272, 189] width 0 height 6
radio input "true"
click at [248, 324] on button "Next" at bounding box center [271, 319] width 111 height 27
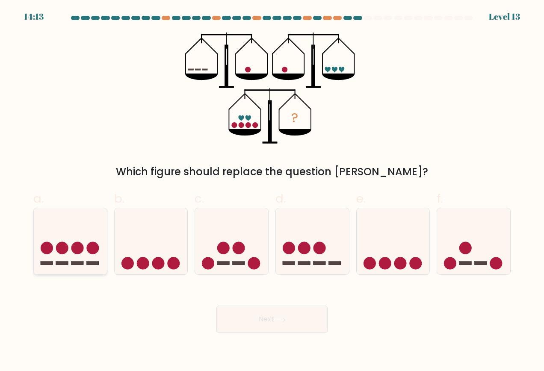
click at [93, 273] on div at bounding box center [70, 242] width 74 height 68
click at [272, 191] on input "a." at bounding box center [272, 189] width 0 height 6
radio input "true"
click at [242, 325] on button "Next" at bounding box center [271, 319] width 111 height 27
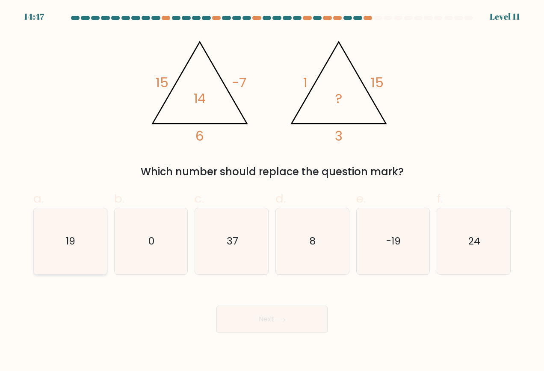
click at [83, 257] on icon "19" at bounding box center [70, 241] width 67 height 67
click at [272, 191] on input "a. 19" at bounding box center [272, 189] width 0 height 6
radio input "true"
click at [270, 324] on button "Next" at bounding box center [271, 319] width 111 height 27
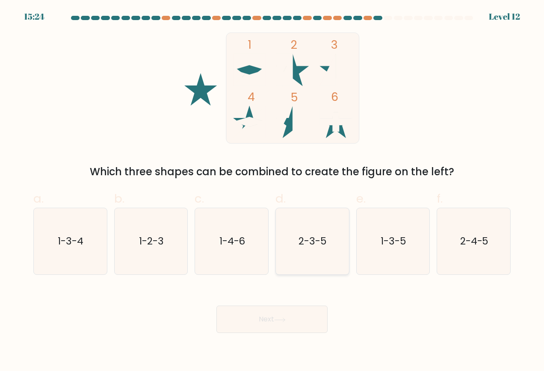
click at [313, 258] on icon "2-3-5" at bounding box center [312, 241] width 67 height 67
click at [272, 191] on input "d. 2-3-5" at bounding box center [272, 189] width 0 height 6
radio input "true"
click at [274, 315] on button "Next" at bounding box center [271, 319] width 111 height 27
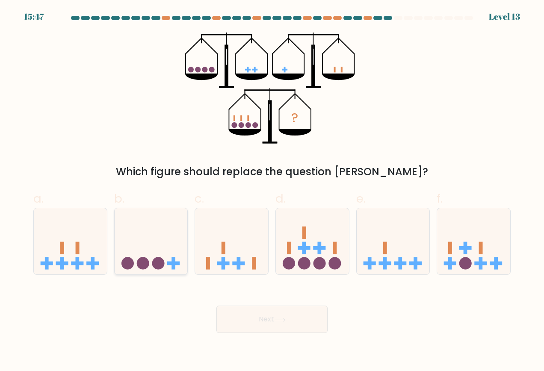
click at [148, 253] on icon at bounding box center [151, 241] width 73 height 60
click at [272, 191] on input "b." at bounding box center [272, 189] width 0 height 6
radio input "true"
click at [269, 325] on button "Next" at bounding box center [271, 319] width 111 height 27
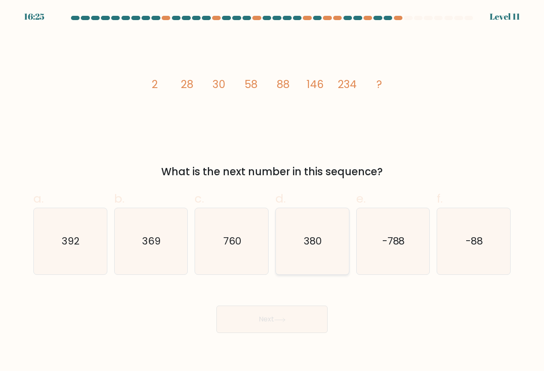
drag, startPoint x: 314, startPoint y: 266, endPoint x: 308, endPoint y: 279, distance: 14.3
click at [314, 267] on icon "380" at bounding box center [312, 241] width 67 height 67
click at [272, 191] on input "d. 380" at bounding box center [272, 189] width 0 height 6
radio input "true"
click at [273, 321] on button "Next" at bounding box center [271, 319] width 111 height 27
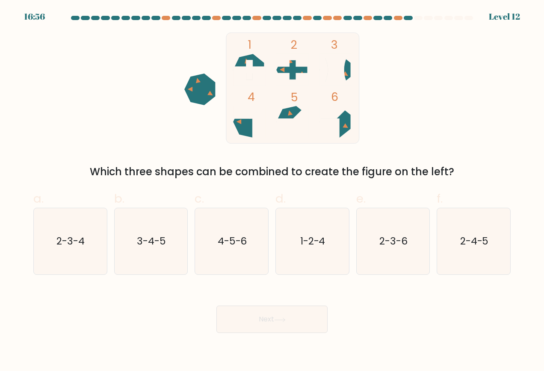
drag, startPoint x: 315, startPoint y: 262, endPoint x: 309, endPoint y: 277, distance: 16.0
click at [314, 266] on icon "1-2-4" at bounding box center [312, 241] width 67 height 67
click at [272, 191] on input "d. 1-2-4" at bounding box center [272, 189] width 0 height 6
radio input "true"
click at [274, 319] on button "Next" at bounding box center [271, 319] width 111 height 27
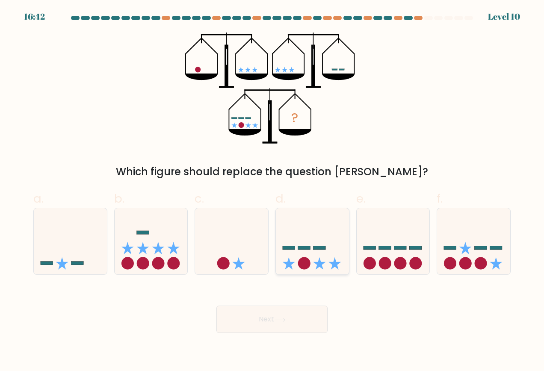
click at [314, 271] on icon at bounding box center [312, 241] width 73 height 60
click at [272, 191] on input "d." at bounding box center [272, 189] width 0 height 6
radio input "true"
click at [293, 317] on button "Next" at bounding box center [271, 319] width 111 height 27
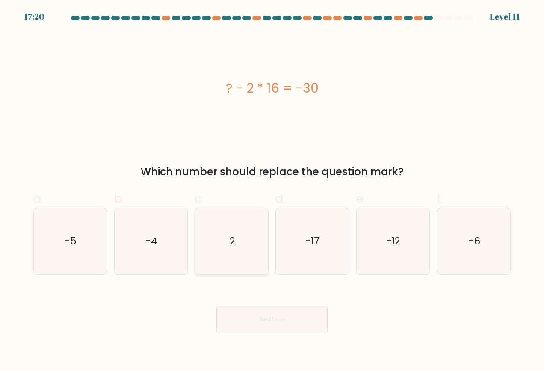
click at [242, 266] on icon "2" at bounding box center [231, 241] width 67 height 67
click at [272, 191] on input "c. 2" at bounding box center [272, 189] width 0 height 6
radio input "true"
click at [283, 321] on icon at bounding box center [280, 320] width 12 height 5
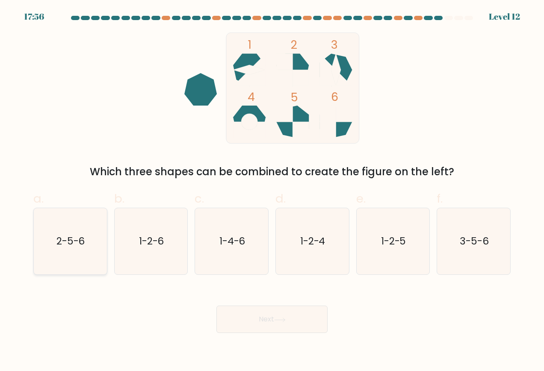
click at [74, 264] on icon "2-5-6" at bounding box center [70, 241] width 67 height 67
click at [272, 191] on input "a. 2-5-6" at bounding box center [272, 189] width 0 height 6
radio input "true"
click at [257, 322] on button "Next" at bounding box center [271, 319] width 111 height 27
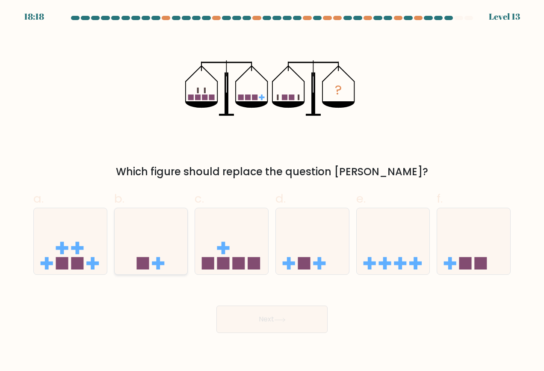
click at [159, 267] on rect at bounding box center [158, 263] width 4 height 12
click at [272, 191] on input "b." at bounding box center [272, 189] width 0 height 6
radio input "true"
click at [278, 321] on icon at bounding box center [280, 320] width 12 height 5
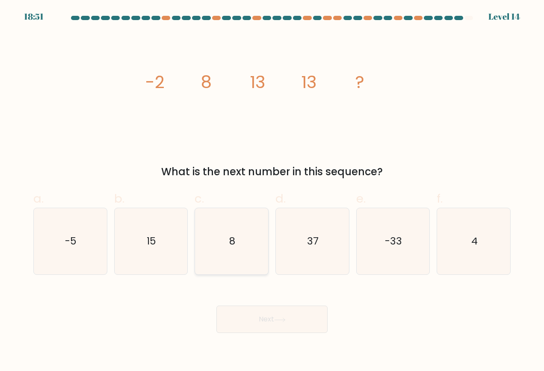
click at [235, 260] on icon "8" at bounding box center [231, 241] width 67 height 67
click at [272, 191] on input "c. 8" at bounding box center [272, 189] width 0 height 6
radio input "true"
click at [243, 315] on button "Next" at bounding box center [271, 319] width 111 height 27
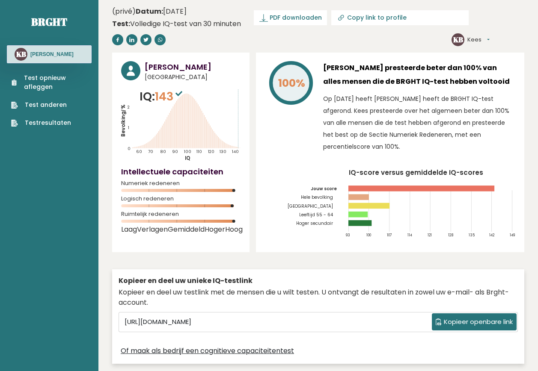
click at [43, 122] on font "Testresultaten" at bounding box center [48, 122] width 46 height 9
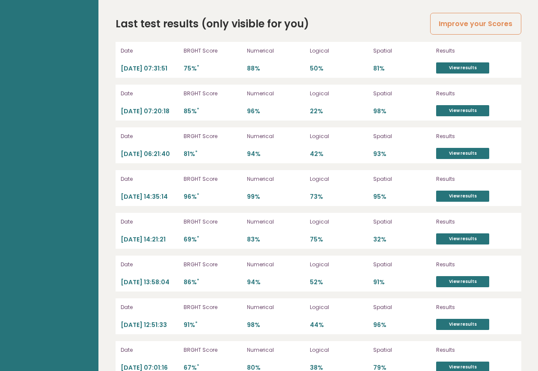
scroll to position [2456, 0]
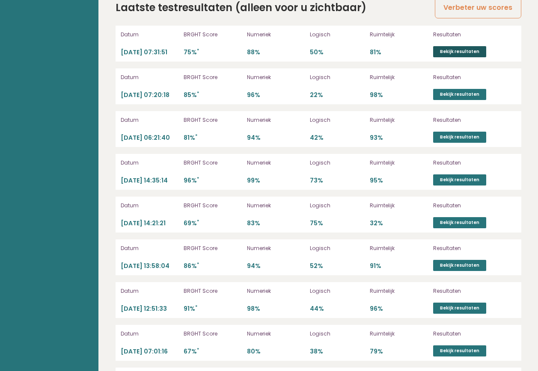
click at [457, 49] on link "Bekijk resultaten" at bounding box center [459, 51] width 53 height 11
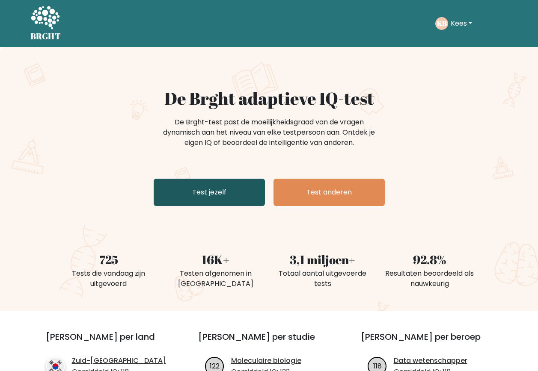
click at [210, 188] on link "Test jezelf" at bounding box center [209, 192] width 111 height 27
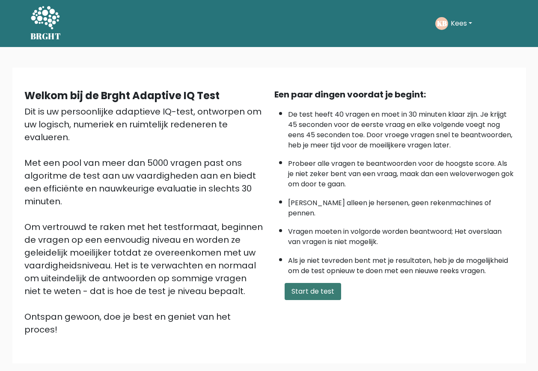
click at [297, 290] on div "Een paar dingen voordat je begint: De test heeft 40 vragen en moet in 30 minute…" at bounding box center [394, 212] width 250 height 248
click at [298, 283] on button "Start de test" at bounding box center [312, 291] width 56 height 17
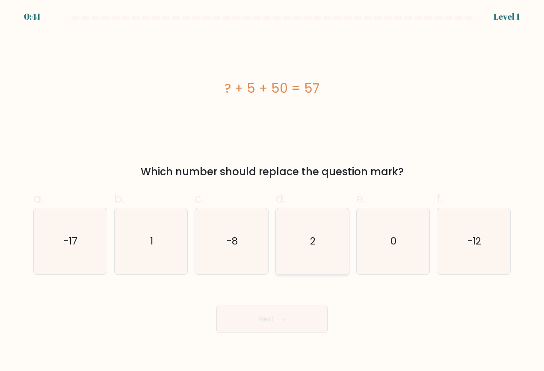
click at [298, 268] on icon "2" at bounding box center [312, 241] width 67 height 67
click at [272, 191] on input "d. 2" at bounding box center [272, 189] width 0 height 6
radio input "true"
click at [259, 326] on button "Next" at bounding box center [271, 319] width 111 height 27
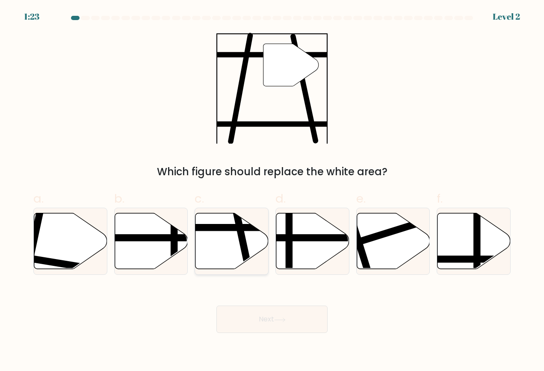
click at [214, 257] on icon at bounding box center [231, 241] width 73 height 56
click at [272, 191] on input "c." at bounding box center [272, 189] width 0 height 6
radio input "true"
click at [260, 312] on button "Next" at bounding box center [271, 319] width 111 height 27
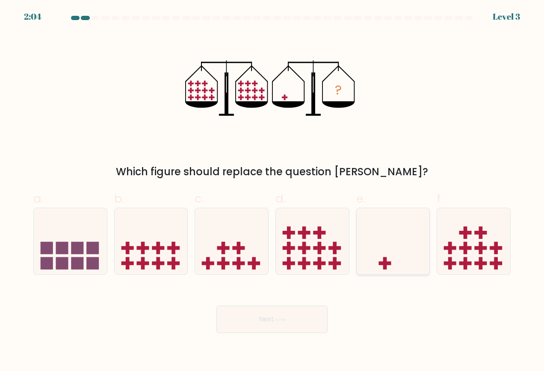
click at [405, 251] on icon at bounding box center [393, 241] width 73 height 60
click at [272, 191] on input "e." at bounding box center [272, 189] width 0 height 6
radio input "true"
click at [280, 318] on icon at bounding box center [280, 320] width 12 height 5
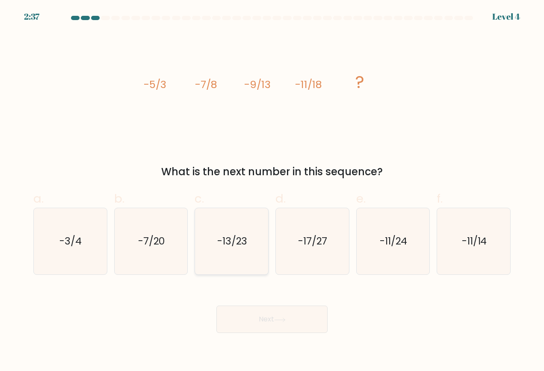
click at [240, 263] on icon "-13/23" at bounding box center [231, 241] width 67 height 67
click at [272, 191] on input "c. -13/23" at bounding box center [272, 189] width 0 height 6
radio input "true"
click at [272, 324] on button "Next" at bounding box center [271, 319] width 111 height 27
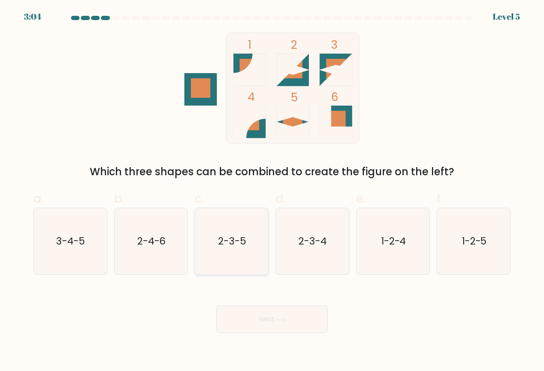
click at [243, 269] on icon "2-3-5" at bounding box center [231, 241] width 67 height 67
click at [272, 191] on input "c. 2-3-5" at bounding box center [272, 189] width 0 height 6
radio input "true"
click at [261, 314] on button "Next" at bounding box center [271, 319] width 111 height 27
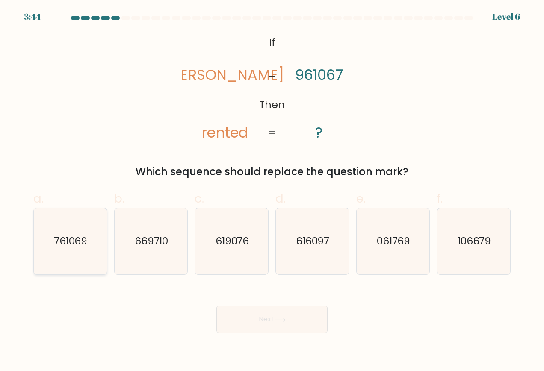
click at [75, 257] on icon "761069" at bounding box center [70, 241] width 67 height 67
click at [272, 191] on input "a. 761069" at bounding box center [272, 189] width 0 height 6
radio input "true"
click at [260, 318] on button "Next" at bounding box center [271, 319] width 111 height 27
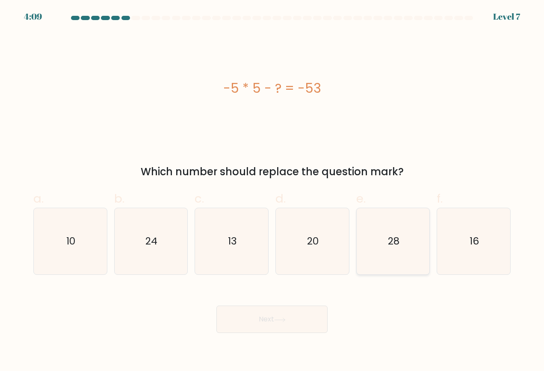
click at [387, 257] on icon "28" at bounding box center [393, 241] width 67 height 67
click at [272, 191] on input "e. 28" at bounding box center [272, 189] width 0 height 6
radio input "true"
click at [304, 321] on button "Next" at bounding box center [271, 319] width 111 height 27
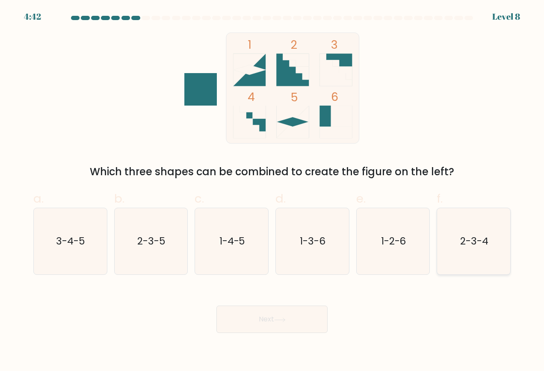
click at [487, 261] on icon "2-3-4" at bounding box center [474, 241] width 67 height 67
click at [272, 191] on input "f. 2-3-4" at bounding box center [272, 189] width 0 height 6
radio input "true"
click at [310, 313] on button "Next" at bounding box center [271, 319] width 111 height 27
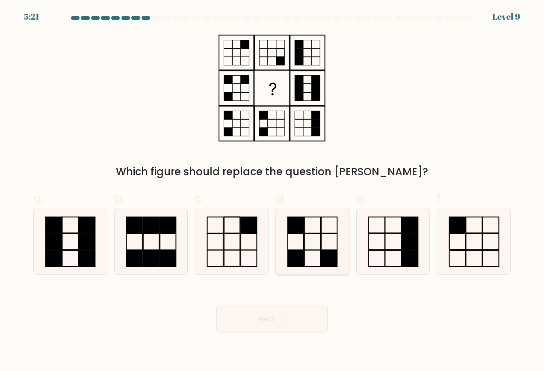
click at [313, 264] on icon at bounding box center [312, 241] width 67 height 67
click at [272, 191] on input "d." at bounding box center [272, 189] width 0 height 6
radio input "true"
click at [281, 313] on button "Next" at bounding box center [271, 319] width 111 height 27
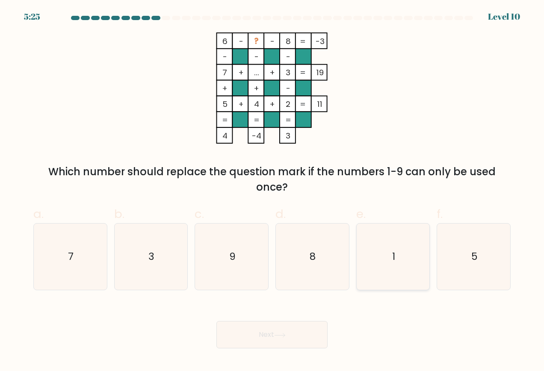
click at [410, 281] on icon "1" at bounding box center [393, 257] width 67 height 67
click at [272, 191] on input "e. 1" at bounding box center [272, 189] width 0 height 6
radio input "true"
click at [291, 331] on button "Next" at bounding box center [271, 334] width 111 height 27
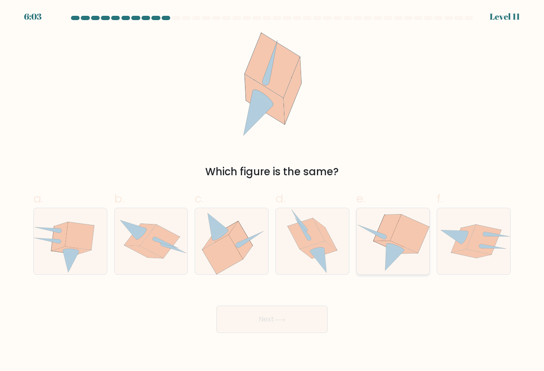
click at [395, 254] on icon at bounding box center [394, 258] width 19 height 27
click at [272, 191] on input "e." at bounding box center [272, 189] width 0 height 6
radio input "true"
click at [298, 316] on button "Next" at bounding box center [271, 319] width 111 height 27
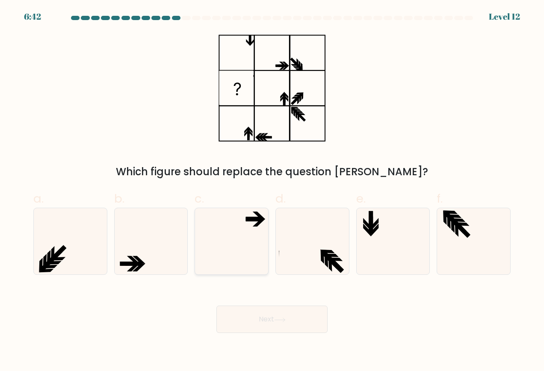
click at [248, 258] on icon at bounding box center [231, 241] width 67 height 67
click at [272, 191] on input "c." at bounding box center [272, 189] width 0 height 6
radio input "true"
click at [283, 320] on icon at bounding box center [280, 320] width 10 height 4
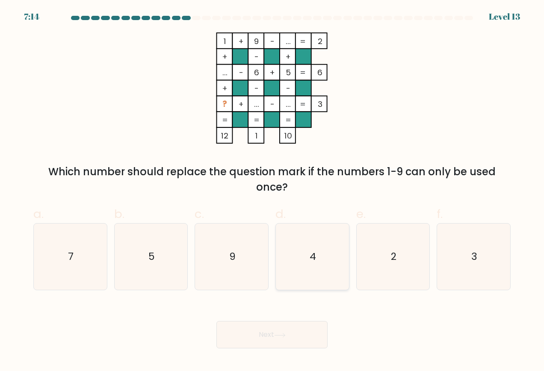
click at [319, 278] on icon "4" at bounding box center [312, 257] width 67 height 67
click at [272, 191] on input "d. 4" at bounding box center [272, 189] width 0 height 6
radio input "true"
click at [264, 335] on button "Next" at bounding box center [271, 334] width 111 height 27
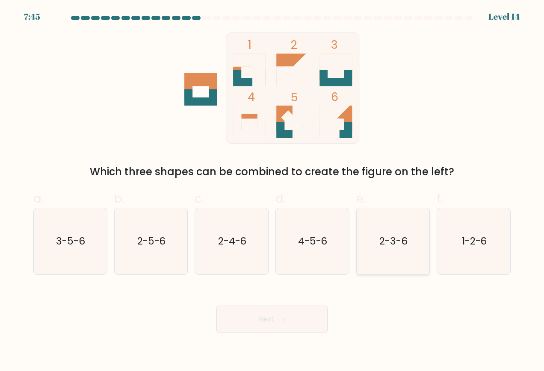
click at [389, 254] on icon "2-3-6" at bounding box center [393, 241] width 67 height 67
click at [272, 191] on input "e. 2-3-6" at bounding box center [272, 189] width 0 height 6
radio input "true"
click at [302, 319] on button "Next" at bounding box center [271, 319] width 111 height 27
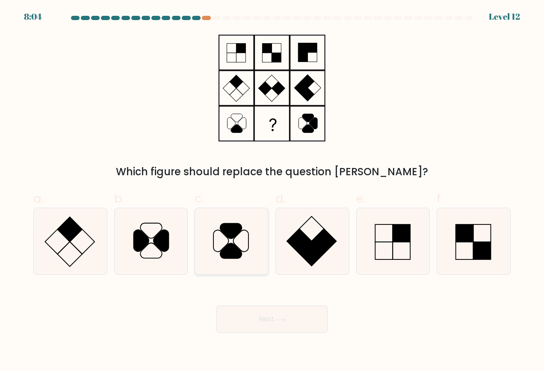
click at [238, 259] on icon at bounding box center [231, 241] width 67 height 67
click at [272, 191] on input "c." at bounding box center [272, 189] width 0 height 6
radio input "true"
click at [162, 259] on icon at bounding box center [151, 241] width 67 height 67
click at [272, 191] on input "b." at bounding box center [272, 189] width 0 height 6
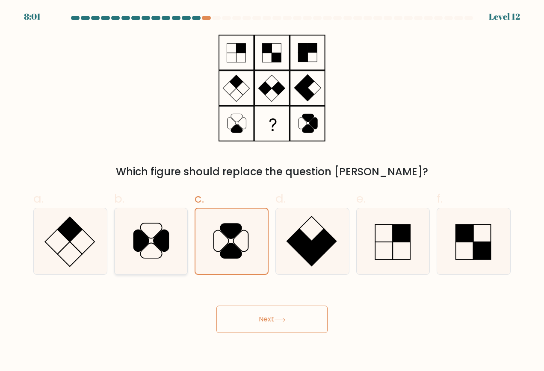
radio input "true"
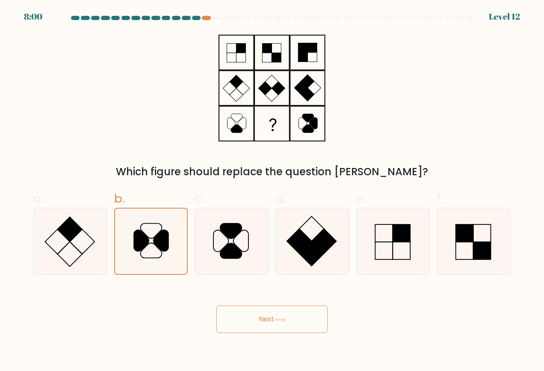
click at [262, 318] on button "Next" at bounding box center [271, 319] width 111 height 27
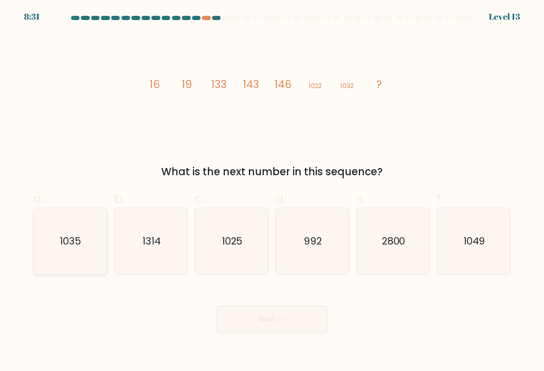
click at [92, 254] on icon "1035" at bounding box center [70, 241] width 67 height 67
click at [272, 191] on input "a. 1035" at bounding box center [272, 189] width 0 height 6
radio input "true"
click at [263, 316] on button "Next" at bounding box center [271, 319] width 111 height 27
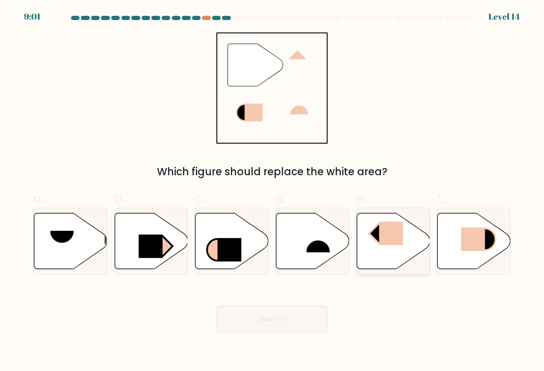
click at [382, 255] on icon at bounding box center [393, 241] width 73 height 56
click at [272, 191] on input "e." at bounding box center [272, 189] width 0 height 6
radio input "true"
click at [282, 318] on icon at bounding box center [280, 320] width 12 height 5
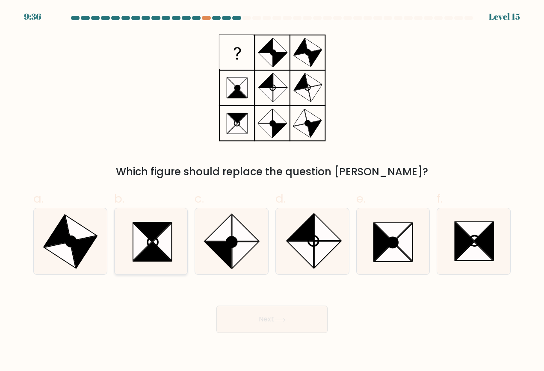
click at [159, 257] on icon at bounding box center [152, 251] width 38 height 19
click at [272, 191] on input "b." at bounding box center [272, 189] width 0 height 6
radio input "true"
click at [281, 325] on button "Next" at bounding box center [271, 319] width 111 height 27
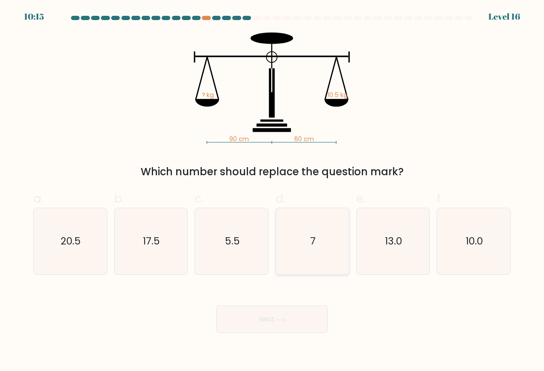
click at [323, 265] on icon "7" at bounding box center [312, 241] width 67 height 67
click at [272, 191] on input "d. 7" at bounding box center [272, 189] width 0 height 6
radio input "true"
click at [287, 315] on button "Next" at bounding box center [271, 319] width 111 height 27
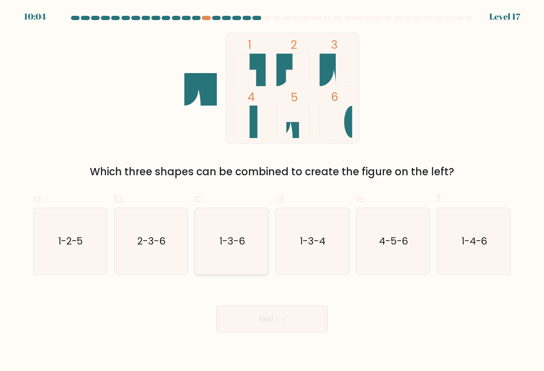
click at [237, 253] on icon "1-3-6" at bounding box center [231, 241] width 67 height 67
click at [272, 191] on input "c. 1-3-6" at bounding box center [272, 189] width 0 height 6
radio input "true"
click at [247, 313] on button "Next" at bounding box center [271, 319] width 111 height 27
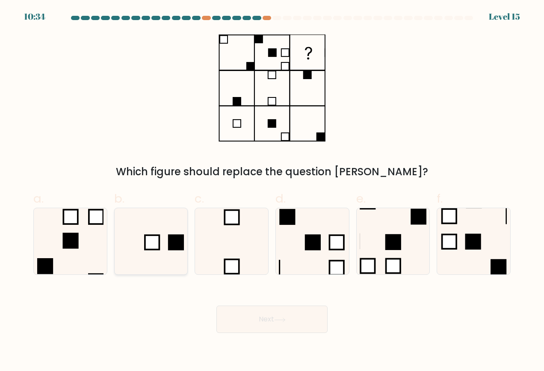
click at [153, 248] on rect at bounding box center [152, 242] width 15 height 15
click at [272, 191] on input "b." at bounding box center [272, 189] width 0 height 6
radio input "true"
click at [278, 323] on button "Next" at bounding box center [271, 319] width 111 height 27
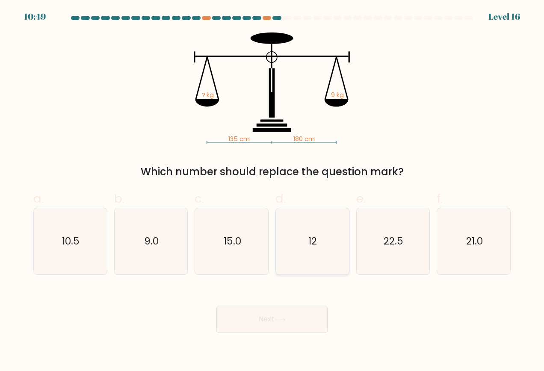
drag, startPoint x: 318, startPoint y: 259, endPoint x: 314, endPoint y: 269, distance: 11.0
click at [319, 258] on icon "12" at bounding box center [312, 241] width 67 height 67
click at [272, 191] on input "d. 12" at bounding box center [272, 189] width 0 height 6
radio input "true"
click at [262, 320] on button "Next" at bounding box center [271, 319] width 111 height 27
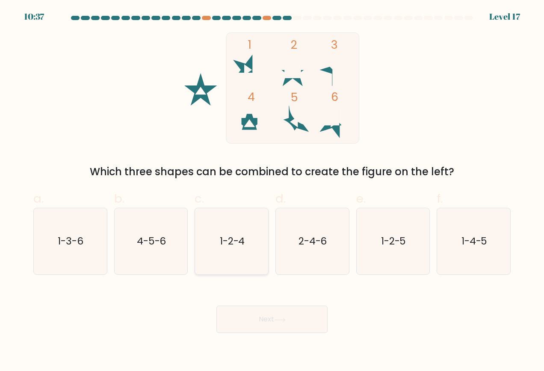
click at [247, 257] on icon "1-2-4" at bounding box center [231, 241] width 67 height 67
click at [272, 191] on input "c. 1-2-4" at bounding box center [272, 189] width 0 height 6
radio input "true"
click at [252, 315] on button "Next" at bounding box center [271, 319] width 111 height 27
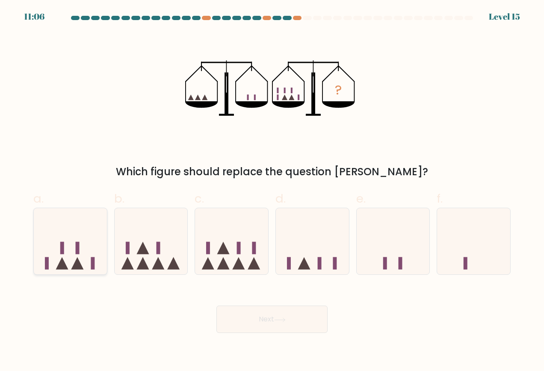
click at [83, 269] on icon at bounding box center [70, 241] width 73 height 60
click at [272, 191] on input "a." at bounding box center [272, 189] width 0 height 6
radio input "true"
click at [236, 323] on button "Next" at bounding box center [271, 319] width 111 height 27
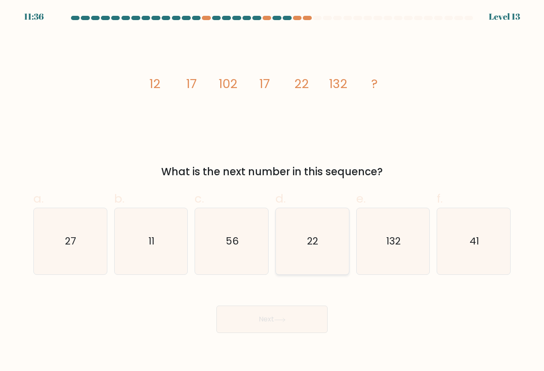
click at [317, 269] on icon "22" at bounding box center [312, 241] width 67 height 67
click at [272, 191] on input "d. 22" at bounding box center [272, 189] width 0 height 6
radio input "true"
click at [302, 321] on button "Next" at bounding box center [271, 319] width 111 height 27
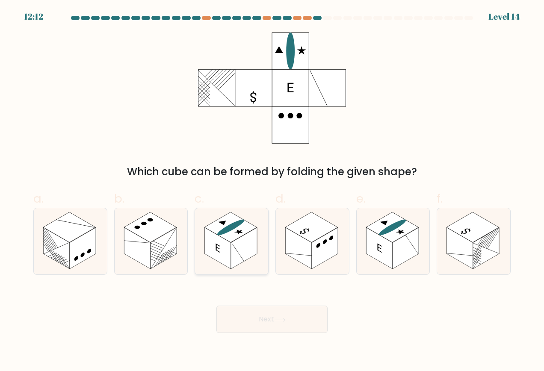
click at [232, 263] on icon at bounding box center [231, 241] width 73 height 67
click at [272, 191] on input "c." at bounding box center [272, 189] width 0 height 6
radio input "true"
click at [251, 317] on button "Next" at bounding box center [271, 319] width 111 height 27
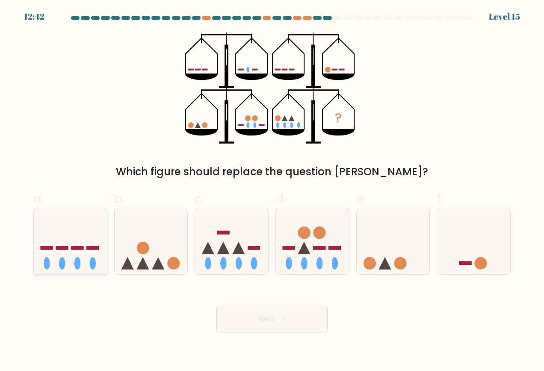
drag, startPoint x: 57, startPoint y: 254, endPoint x: 76, endPoint y: 262, distance: 20.3
click at [57, 254] on icon at bounding box center [70, 241] width 73 height 60
click at [272, 191] on input "a." at bounding box center [272, 189] width 0 height 6
radio input "true"
click at [258, 322] on button "Next" at bounding box center [271, 319] width 111 height 27
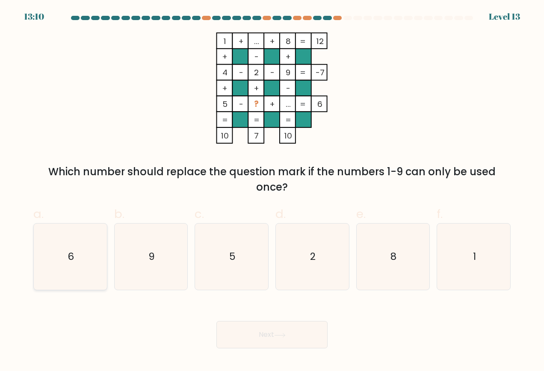
click at [92, 271] on icon "6" at bounding box center [70, 257] width 67 height 67
click at [272, 191] on input "a. 6" at bounding box center [272, 189] width 0 height 6
radio input "true"
click at [263, 337] on button "Next" at bounding box center [271, 334] width 111 height 27
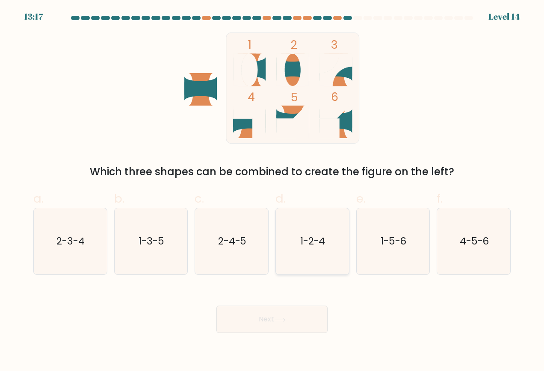
click at [308, 260] on icon "1-2-4" at bounding box center [312, 241] width 67 height 67
click at [272, 191] on input "d. 1-2-4" at bounding box center [272, 189] width 0 height 6
radio input "true"
click at [280, 322] on button "Next" at bounding box center [271, 319] width 111 height 27
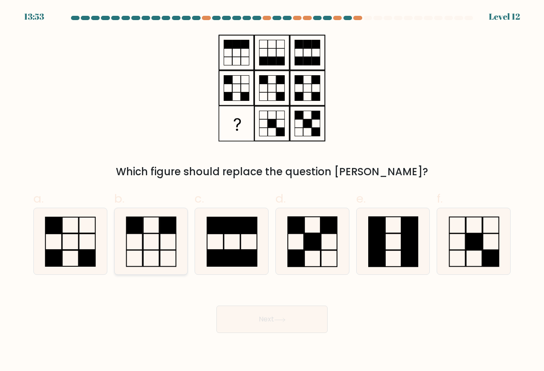
click at [153, 250] on rect at bounding box center [151, 258] width 16 height 16
click at [272, 191] on input "b." at bounding box center [272, 189] width 0 height 6
radio input "true"
click at [263, 323] on button "Next" at bounding box center [271, 319] width 111 height 27
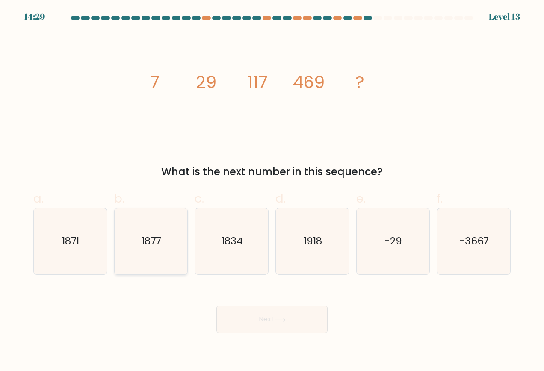
click at [178, 244] on icon "1877" at bounding box center [151, 241] width 67 height 67
click at [272, 191] on input "b. 1877" at bounding box center [272, 189] width 0 height 6
radio input "true"
click at [234, 319] on button "Next" at bounding box center [271, 319] width 111 height 27
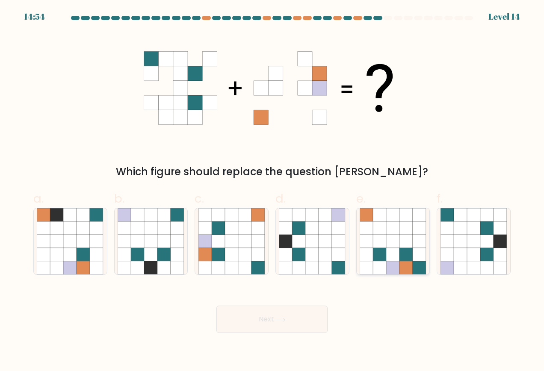
click at [387, 253] on icon at bounding box center [392, 254] width 13 height 13
click at [272, 191] on input "e." at bounding box center [272, 189] width 0 height 6
radio input "true"
click at [306, 317] on button "Next" at bounding box center [271, 319] width 111 height 27
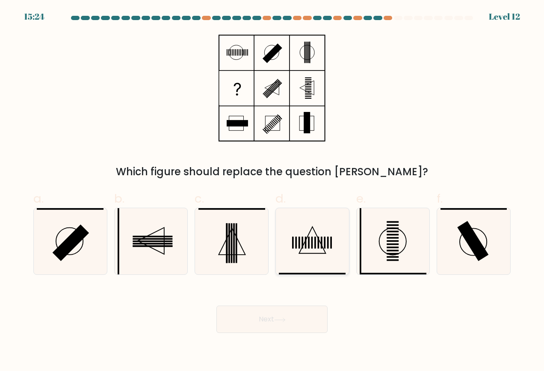
click at [322, 263] on icon at bounding box center [312, 241] width 67 height 67
click at [272, 191] on input "d." at bounding box center [272, 189] width 0 height 6
radio input "true"
drag, startPoint x: 150, startPoint y: 255, endPoint x: 176, endPoint y: 275, distance: 32.6
click at [150, 254] on icon at bounding box center [151, 241] width 67 height 67
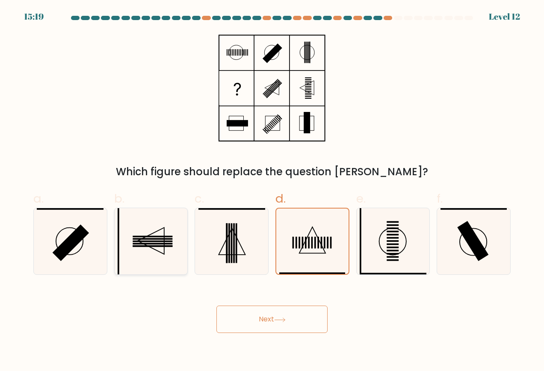
click at [272, 191] on input "b." at bounding box center [272, 189] width 0 height 6
radio input "true"
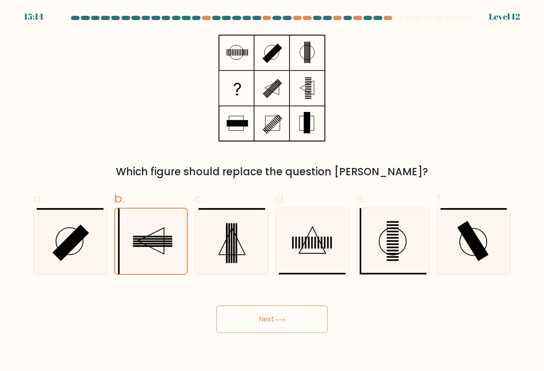
click at [257, 317] on button "Next" at bounding box center [271, 319] width 111 height 27
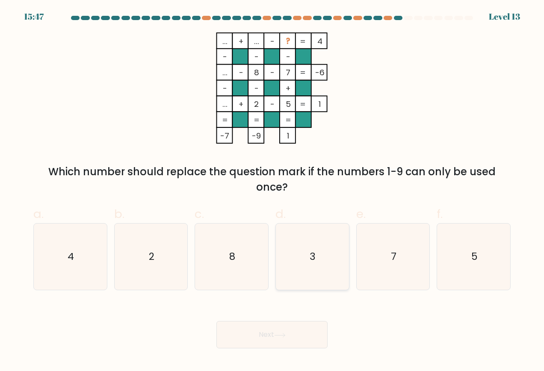
click at [309, 276] on icon "3" at bounding box center [312, 257] width 67 height 67
click at [272, 191] on input "d. 3" at bounding box center [272, 189] width 0 height 6
radio input "true"
click at [257, 331] on button "Next" at bounding box center [271, 334] width 111 height 27
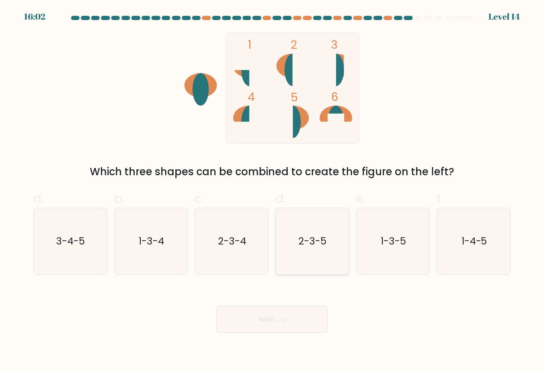
click at [327, 261] on icon "2-3-5" at bounding box center [312, 241] width 67 height 67
click at [272, 191] on input "d. 2-3-5" at bounding box center [272, 189] width 0 height 6
radio input "true"
click at [286, 318] on icon at bounding box center [280, 320] width 12 height 5
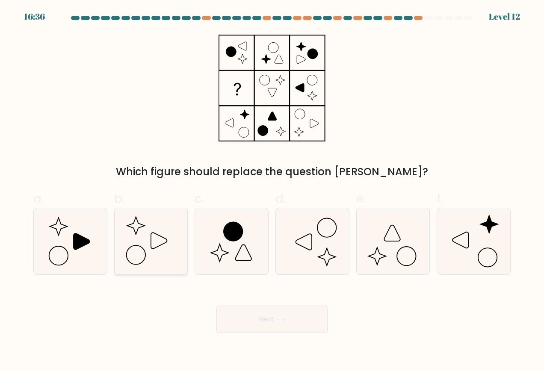
click at [163, 265] on icon at bounding box center [151, 241] width 67 height 67
click at [272, 191] on input "b." at bounding box center [272, 189] width 0 height 6
radio input "true"
click at [260, 322] on button "Next" at bounding box center [271, 319] width 111 height 27
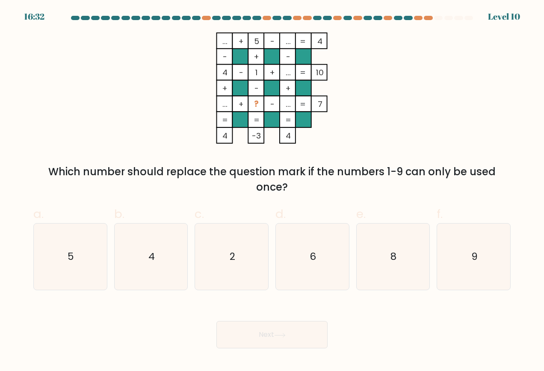
click at [216, 321] on button "Next" at bounding box center [271, 334] width 111 height 27
click at [472, 286] on icon "9" at bounding box center [474, 257] width 67 height 67
click at [272, 191] on input "f. 9" at bounding box center [272, 189] width 0 height 6
radio input "true"
click at [318, 334] on button "Next" at bounding box center [271, 334] width 111 height 27
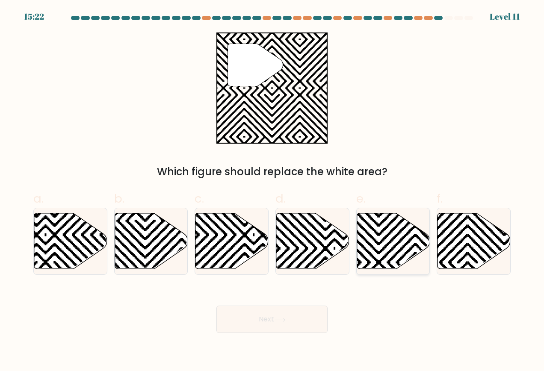
drag, startPoint x: 395, startPoint y: 253, endPoint x: 387, endPoint y: 269, distance: 17.0
click at [394, 253] on icon at bounding box center [393, 241] width 73 height 56
click at [272, 191] on input "e." at bounding box center [272, 189] width 0 height 6
radio input "true"
click at [311, 317] on button "Next" at bounding box center [271, 319] width 111 height 27
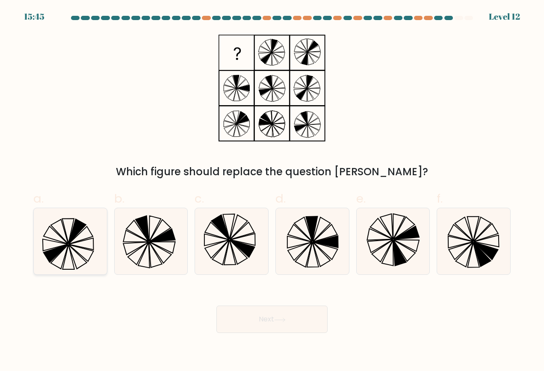
click at [61, 257] on icon at bounding box center [70, 241] width 67 height 67
click at [272, 191] on input "a." at bounding box center [272, 189] width 0 height 6
radio input "true"
click at [290, 314] on button "Next" at bounding box center [271, 319] width 111 height 27
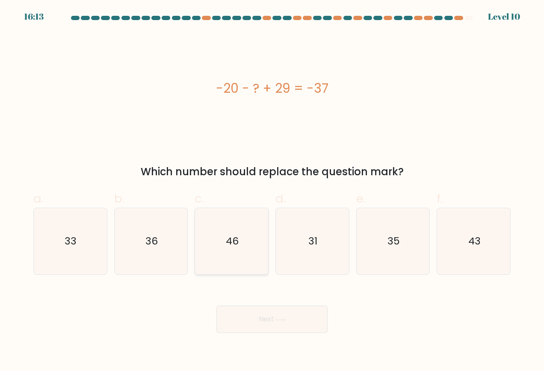
click at [230, 261] on icon "46" at bounding box center [231, 241] width 67 height 67
click at [272, 191] on input "c. 46" at bounding box center [272, 189] width 0 height 6
radio input "true"
click at [247, 313] on button "Next" at bounding box center [271, 319] width 111 height 27
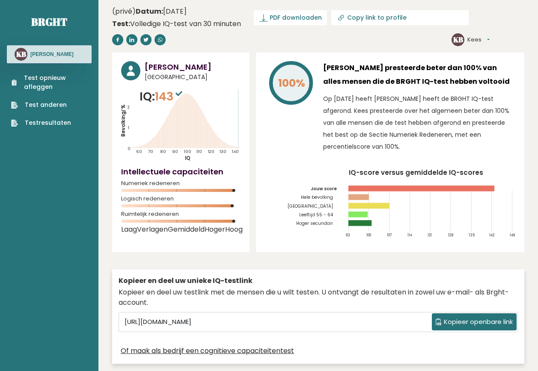
click at [29, 119] on font "Testresultaten" at bounding box center [48, 122] width 46 height 9
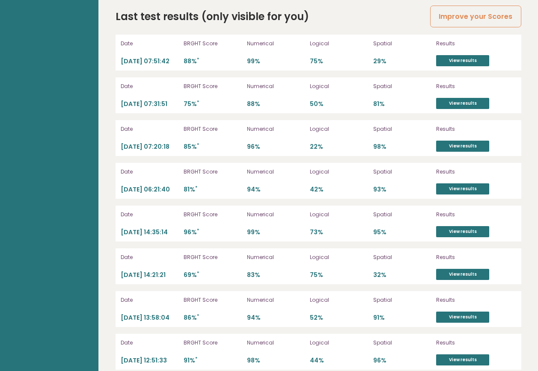
scroll to position [2456, 0]
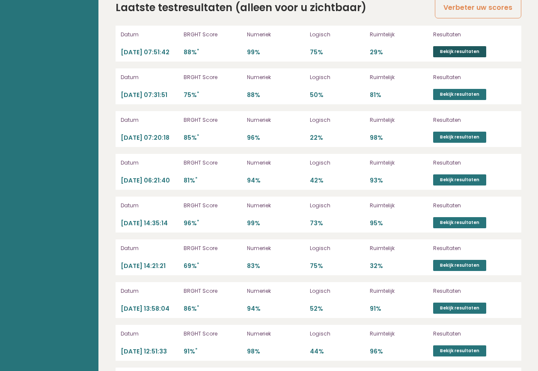
click at [448, 56] on link "Bekijk resultaten" at bounding box center [459, 51] width 53 height 11
